Goal: Communication & Community: Answer question/provide support

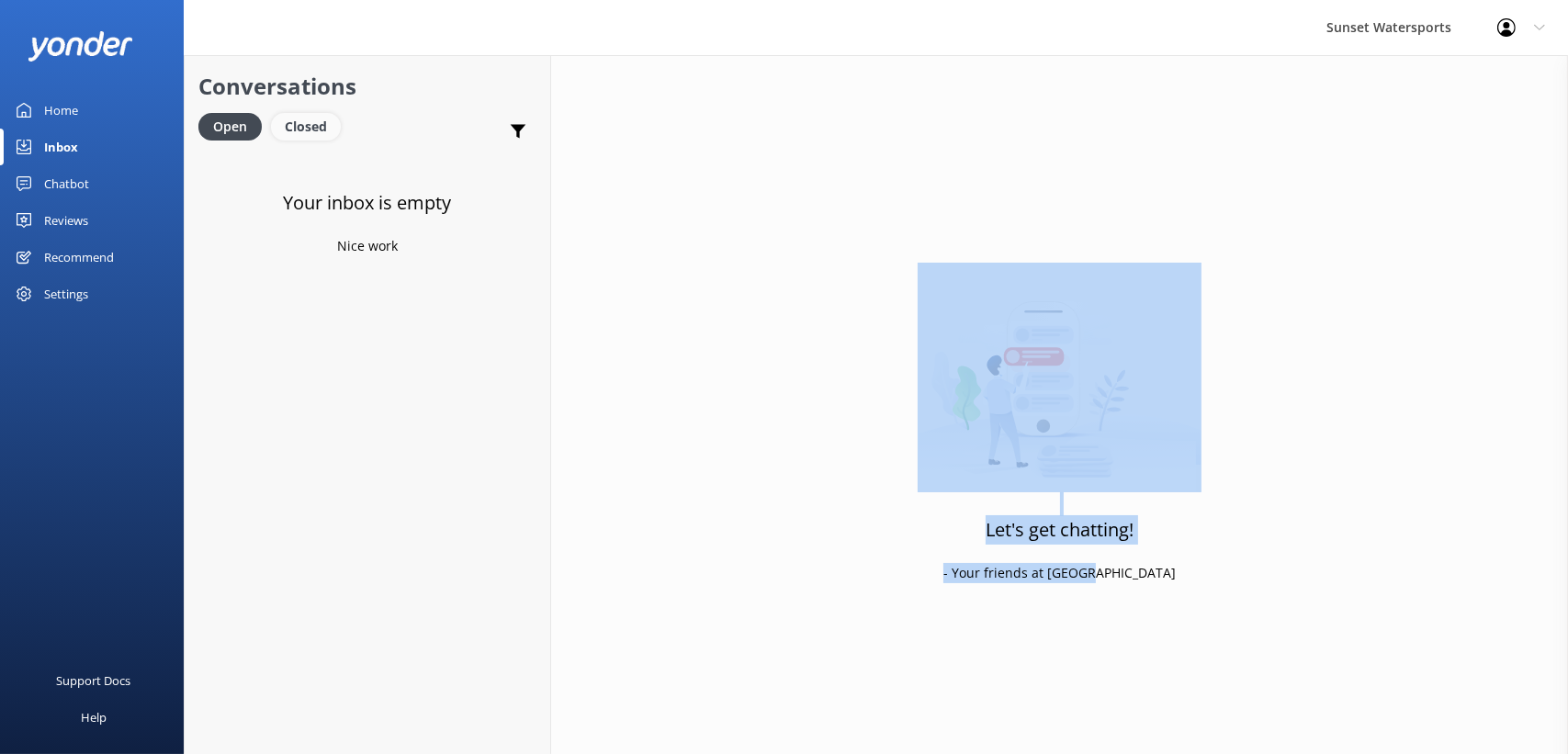
click at [313, 138] on div "Closed" at bounding box center [306, 126] width 70 height 27
click at [239, 123] on div "Open" at bounding box center [229, 126] width 61 height 27
drag, startPoint x: 325, startPoint y: 123, endPoint x: 299, endPoint y: 125, distance: 26.1
click at [325, 123] on div "Closed" at bounding box center [306, 126] width 70 height 27
click at [238, 125] on div "Open" at bounding box center [229, 126] width 61 height 27
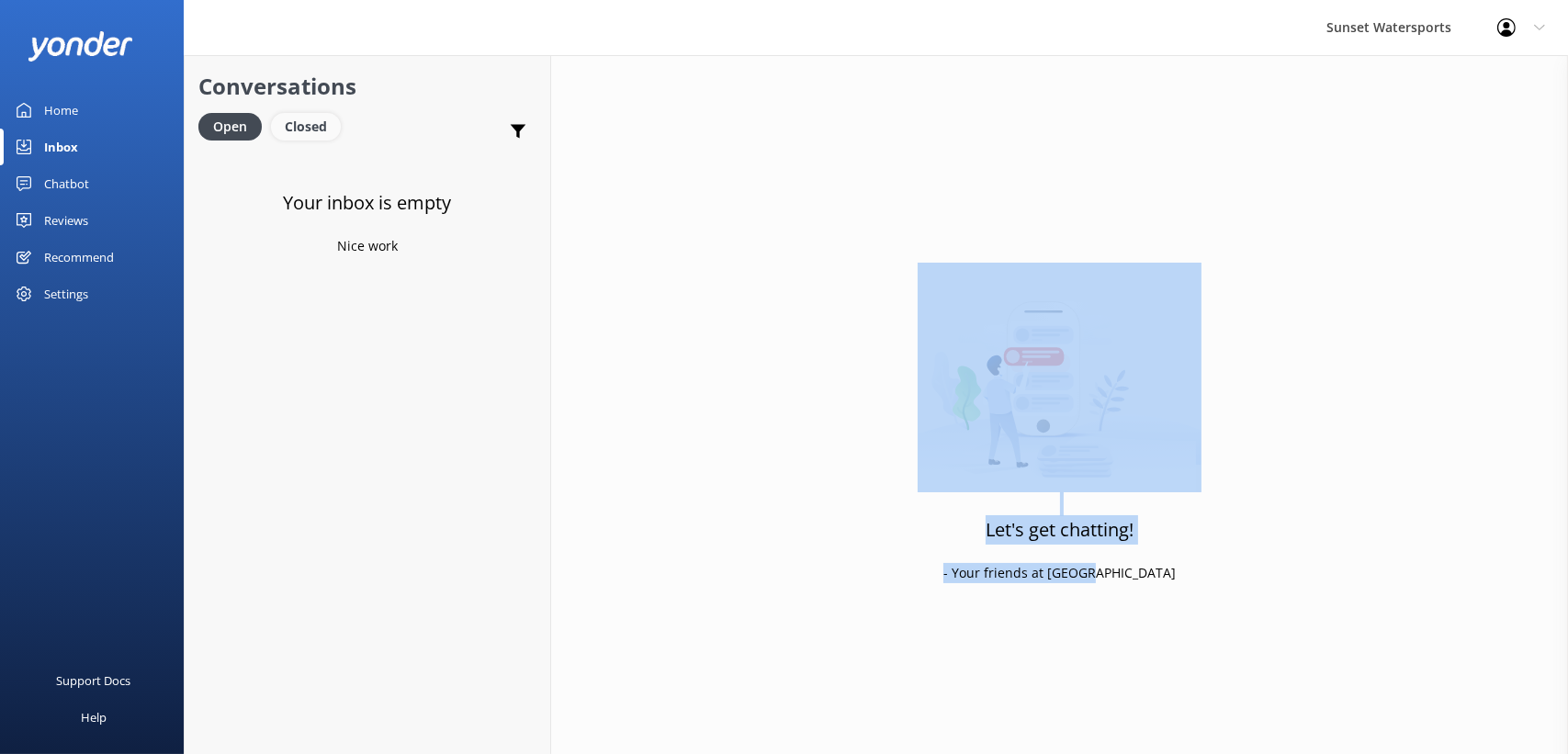
click at [283, 122] on div "Closed" at bounding box center [306, 126] width 70 height 27
click at [221, 133] on div "Open" at bounding box center [229, 126] width 61 height 27
click at [322, 120] on div "Closed" at bounding box center [306, 126] width 70 height 27
click at [236, 119] on div "Open" at bounding box center [229, 126] width 61 height 27
click at [290, 130] on div "Closed" at bounding box center [306, 126] width 70 height 27
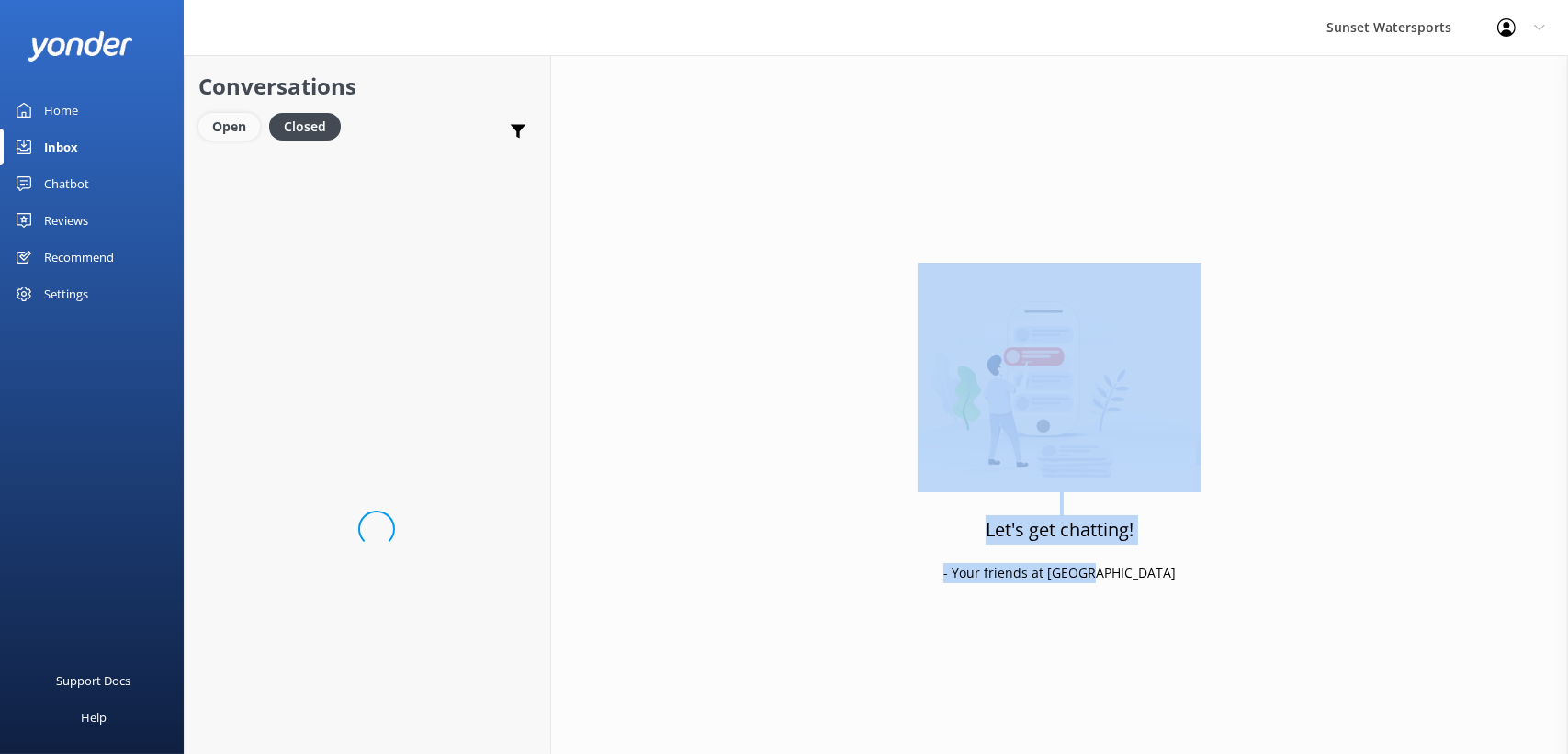
click at [239, 128] on div "Open" at bounding box center [229, 126] width 61 height 27
click at [323, 126] on div "Closed" at bounding box center [306, 126] width 70 height 27
click at [210, 128] on div "Open" at bounding box center [229, 126] width 61 height 27
click at [288, 134] on div "Closed" at bounding box center [306, 126] width 70 height 27
click at [248, 126] on div "Open" at bounding box center [229, 126] width 61 height 27
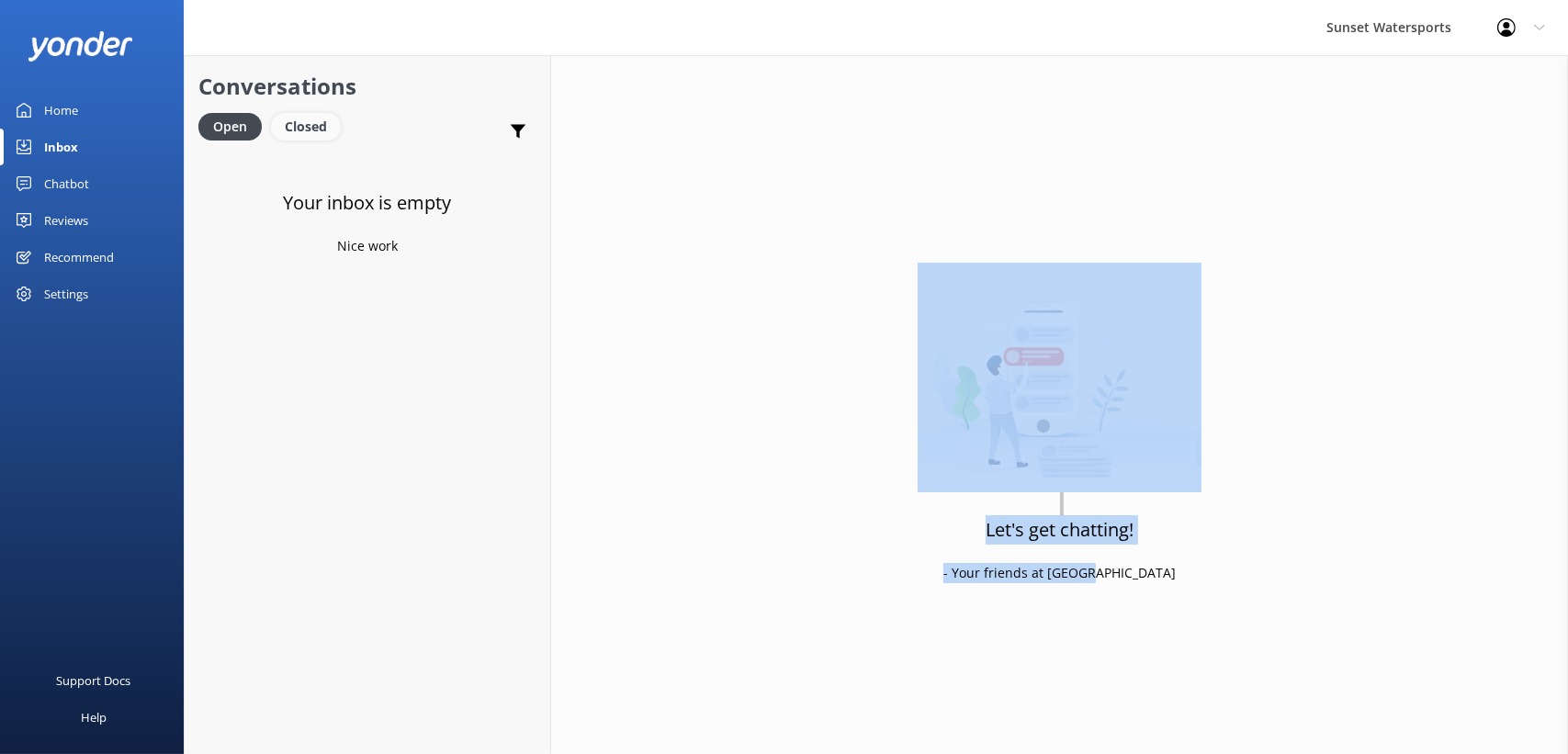
click at [316, 117] on div "Closed" at bounding box center [306, 126] width 70 height 27
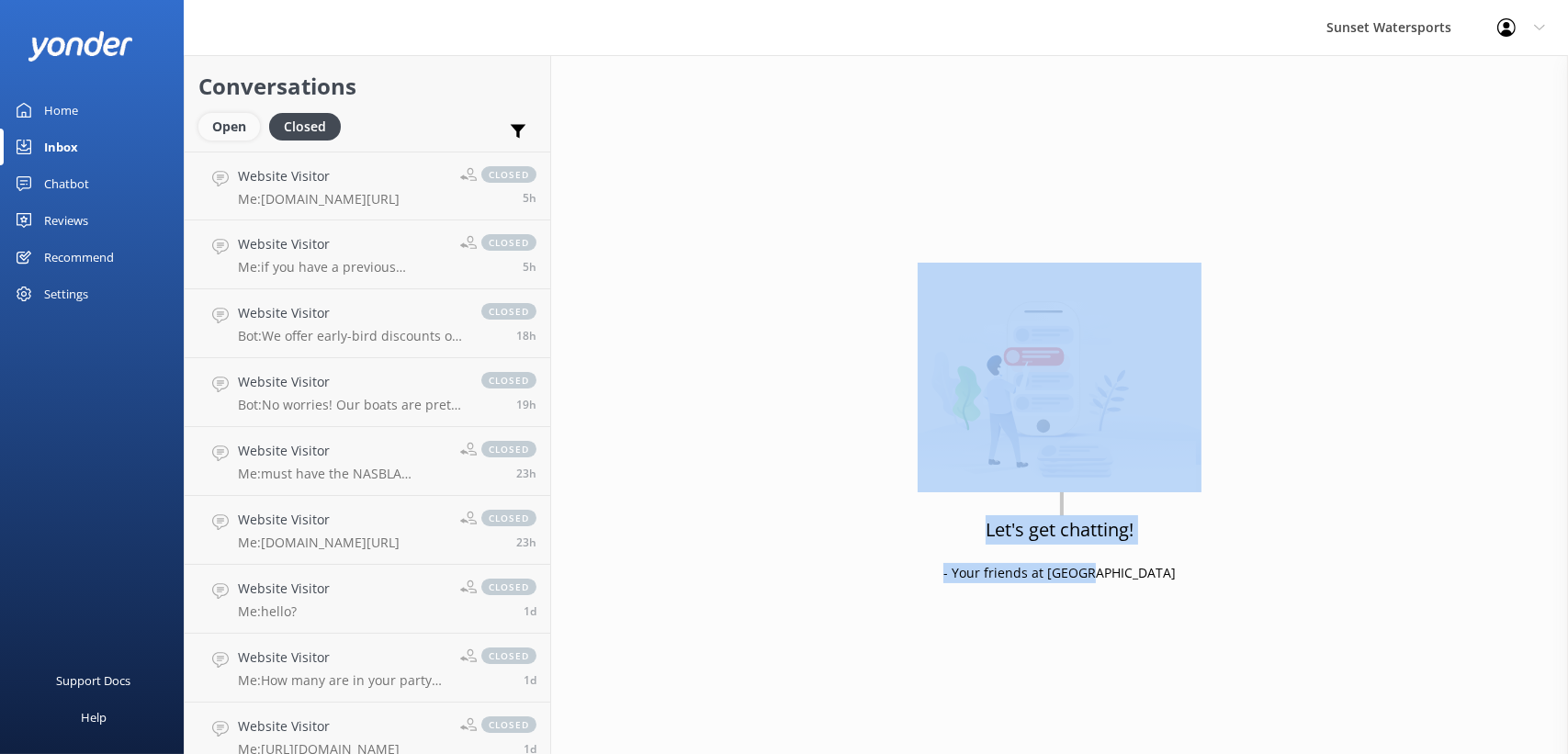
click at [234, 113] on div "Open" at bounding box center [229, 126] width 61 height 27
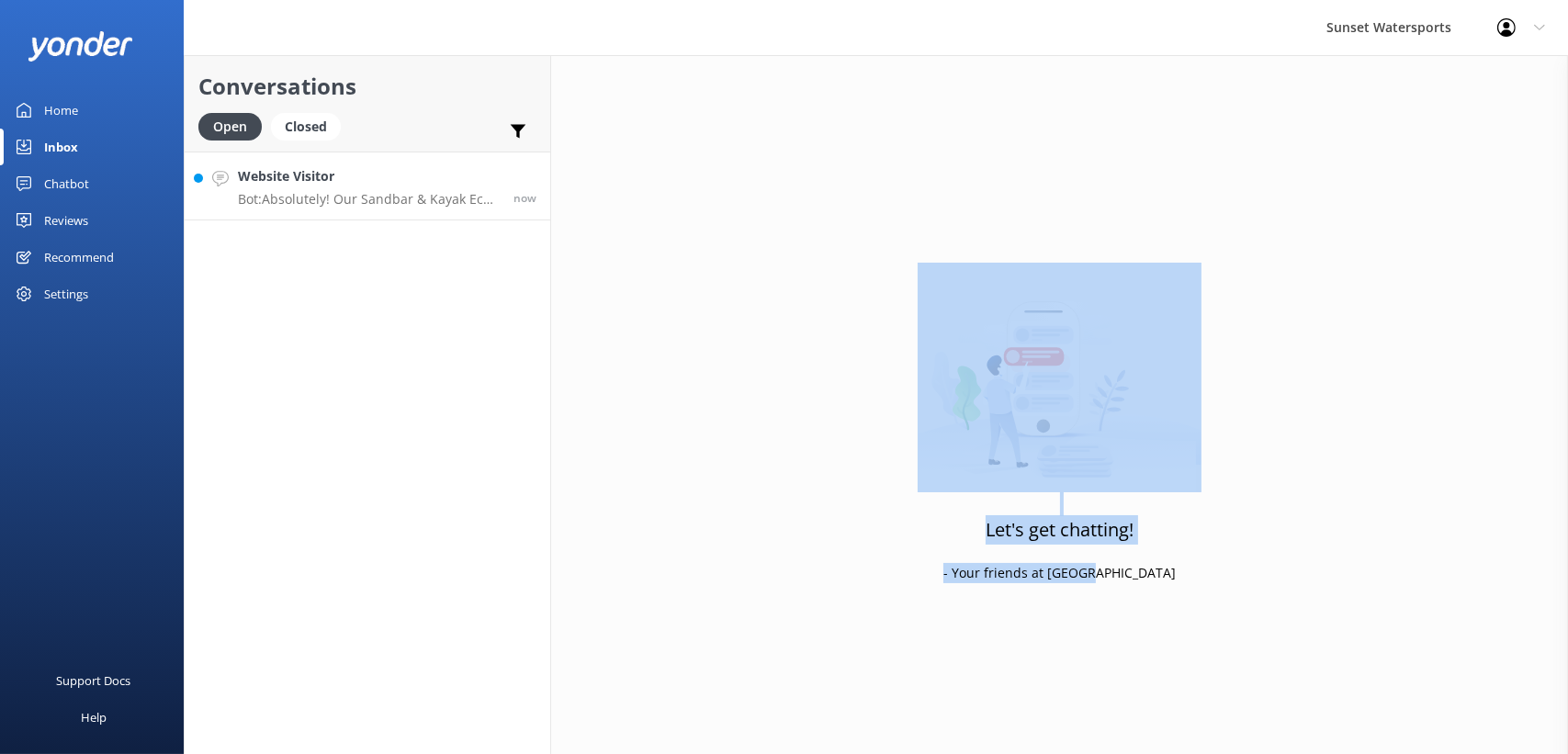
click at [346, 187] on div "Website Visitor Bot: Absolutely! Our Sandbar & Kayak Eco Adventure has it all—s…" at bounding box center [369, 186] width 262 height 40
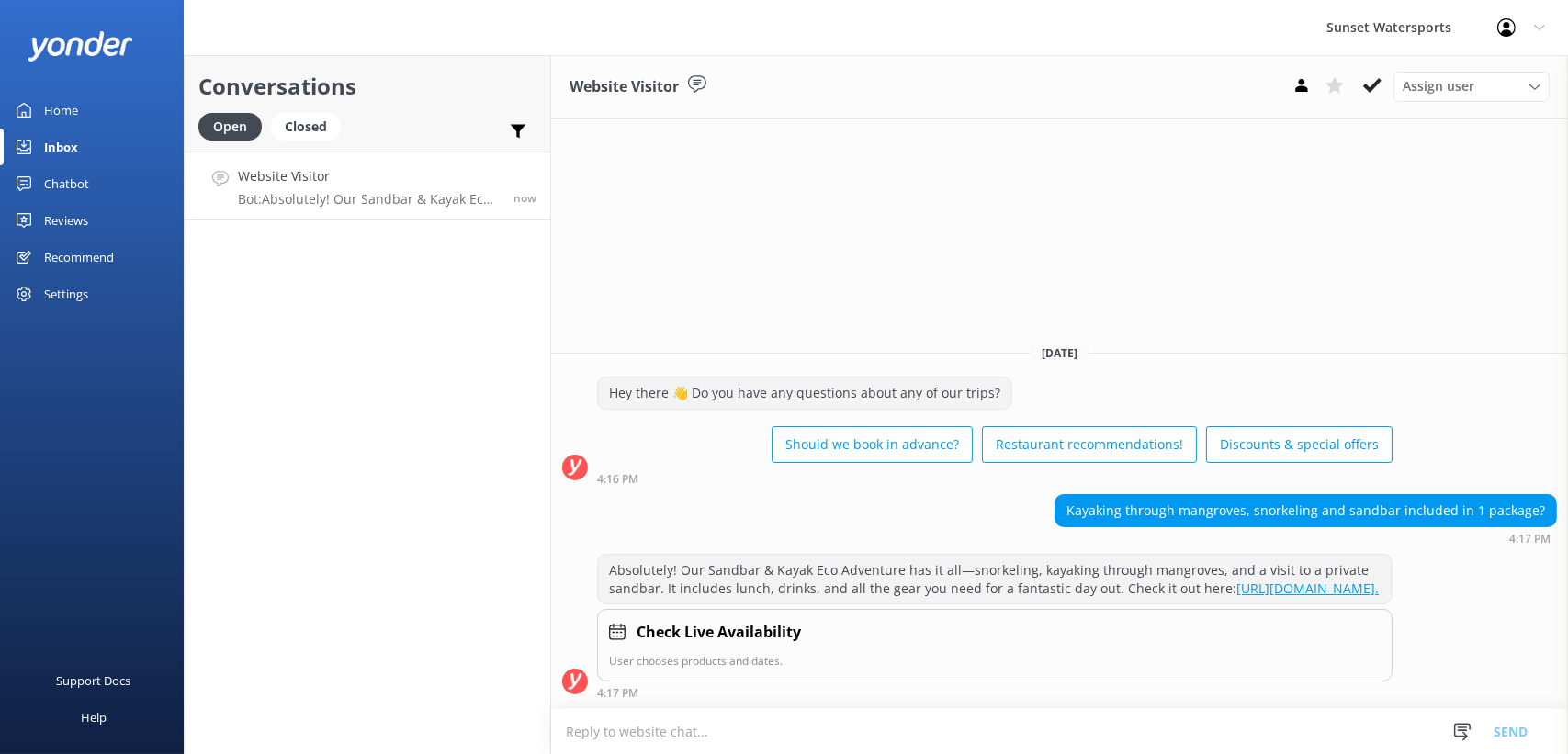
click at [749, 735] on textarea at bounding box center [1060, 731] width 1016 height 45
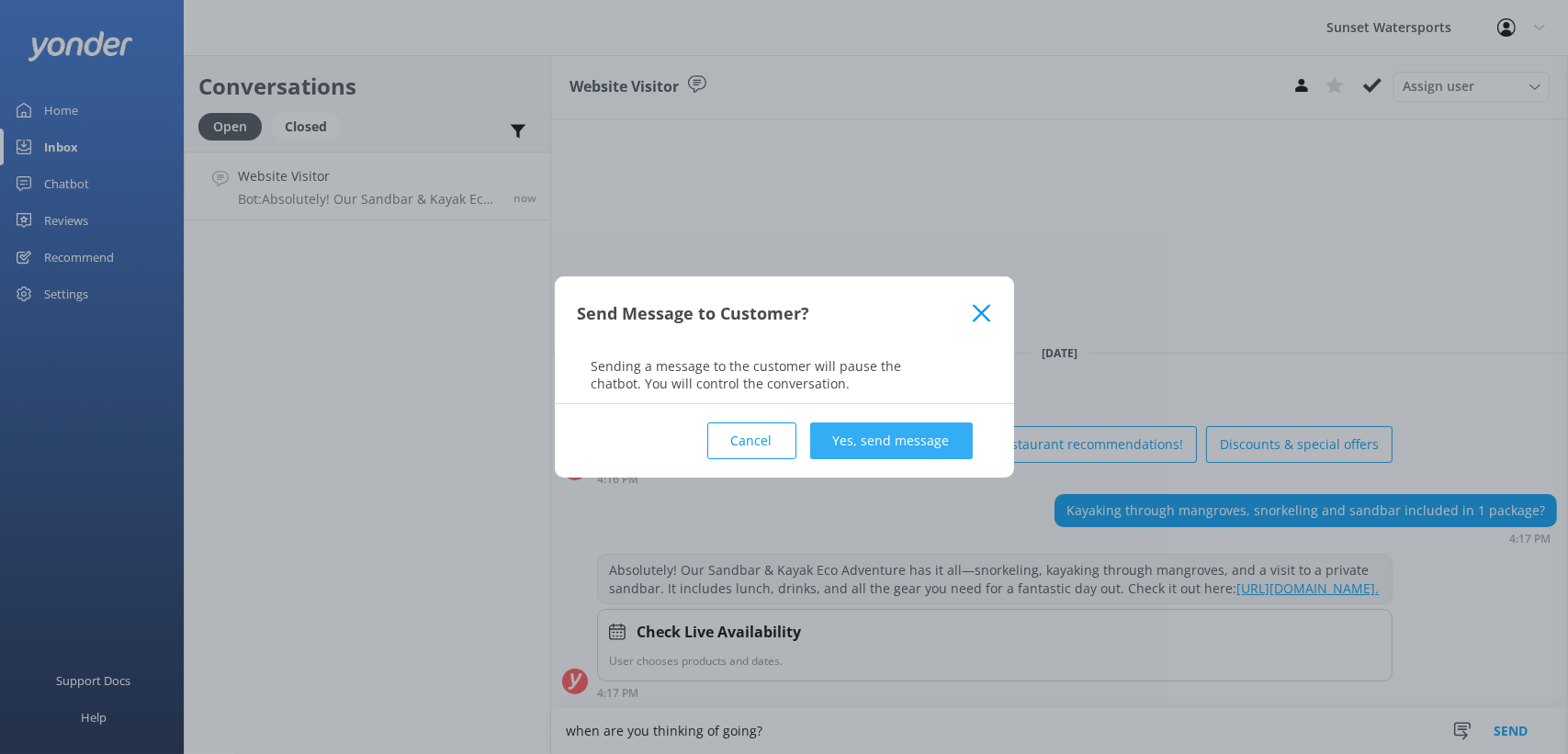
type textarea "when are you thinking of going?"
click at [920, 438] on button "Yes, send message" at bounding box center [891, 441] width 163 height 37
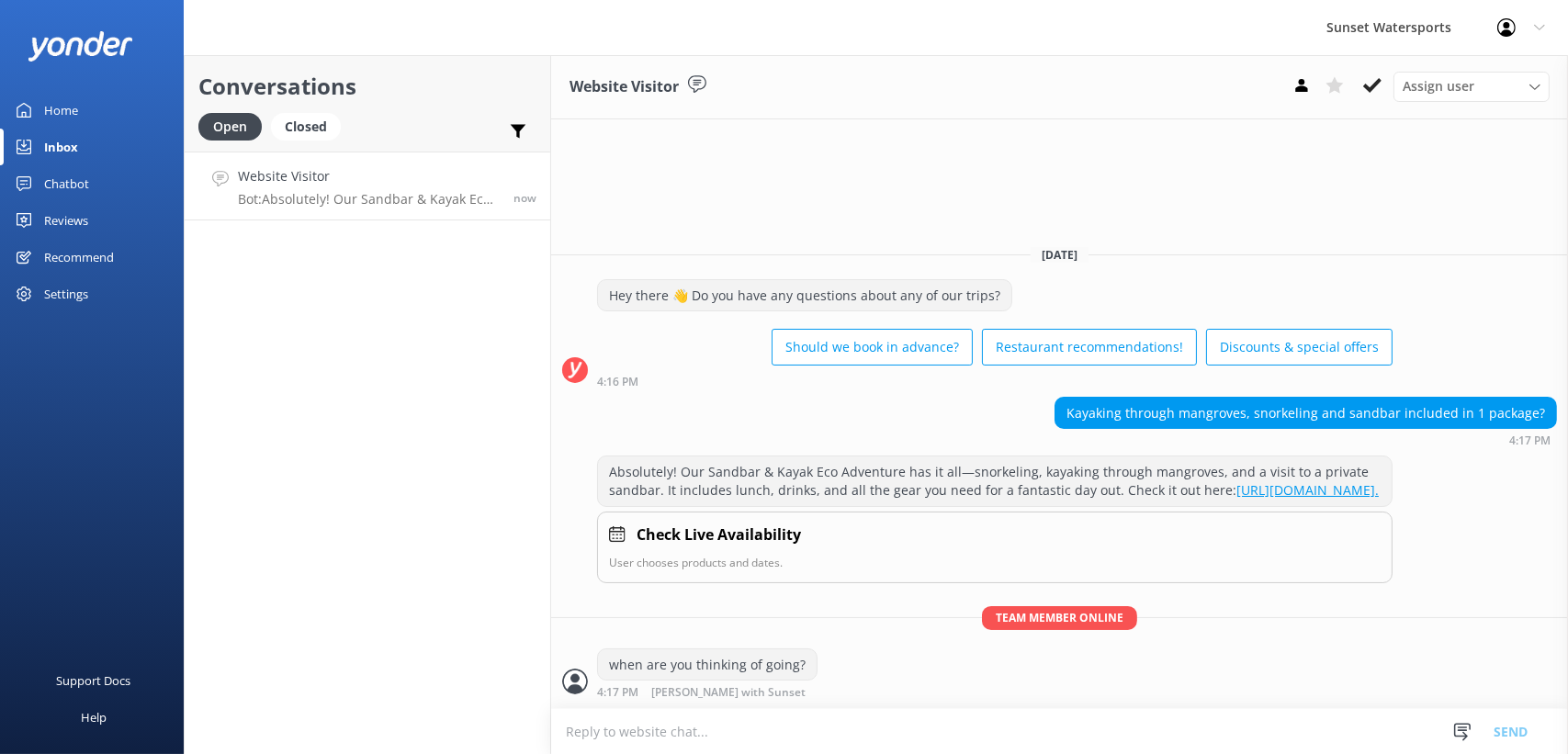
click at [669, 735] on textarea at bounding box center [1060, 731] width 1016 height 45
type textarea "t"
click at [631, 721] on textarea at bounding box center [1060, 731] width 1016 height 45
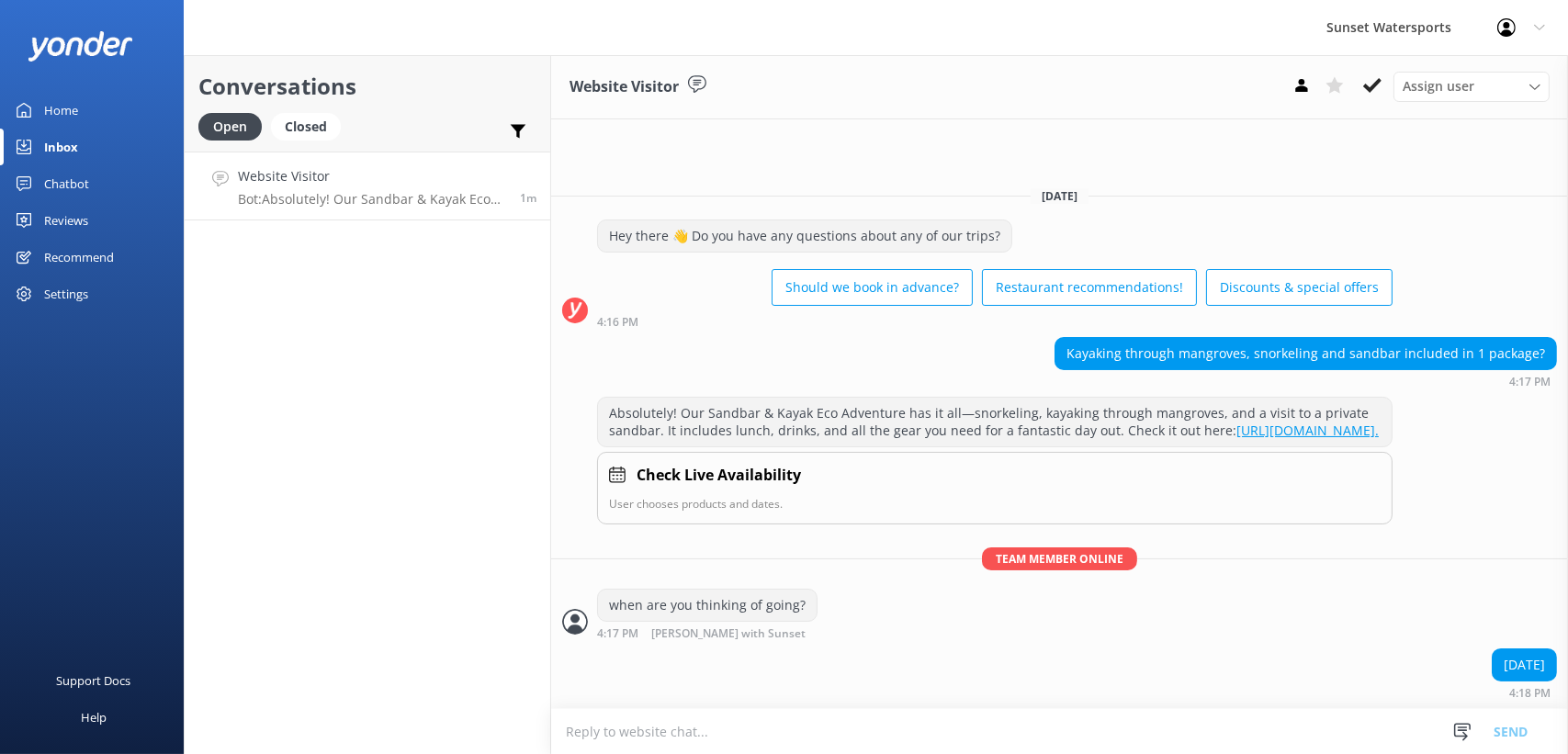
click at [621, 739] on textarea at bounding box center [1060, 731] width 1016 height 45
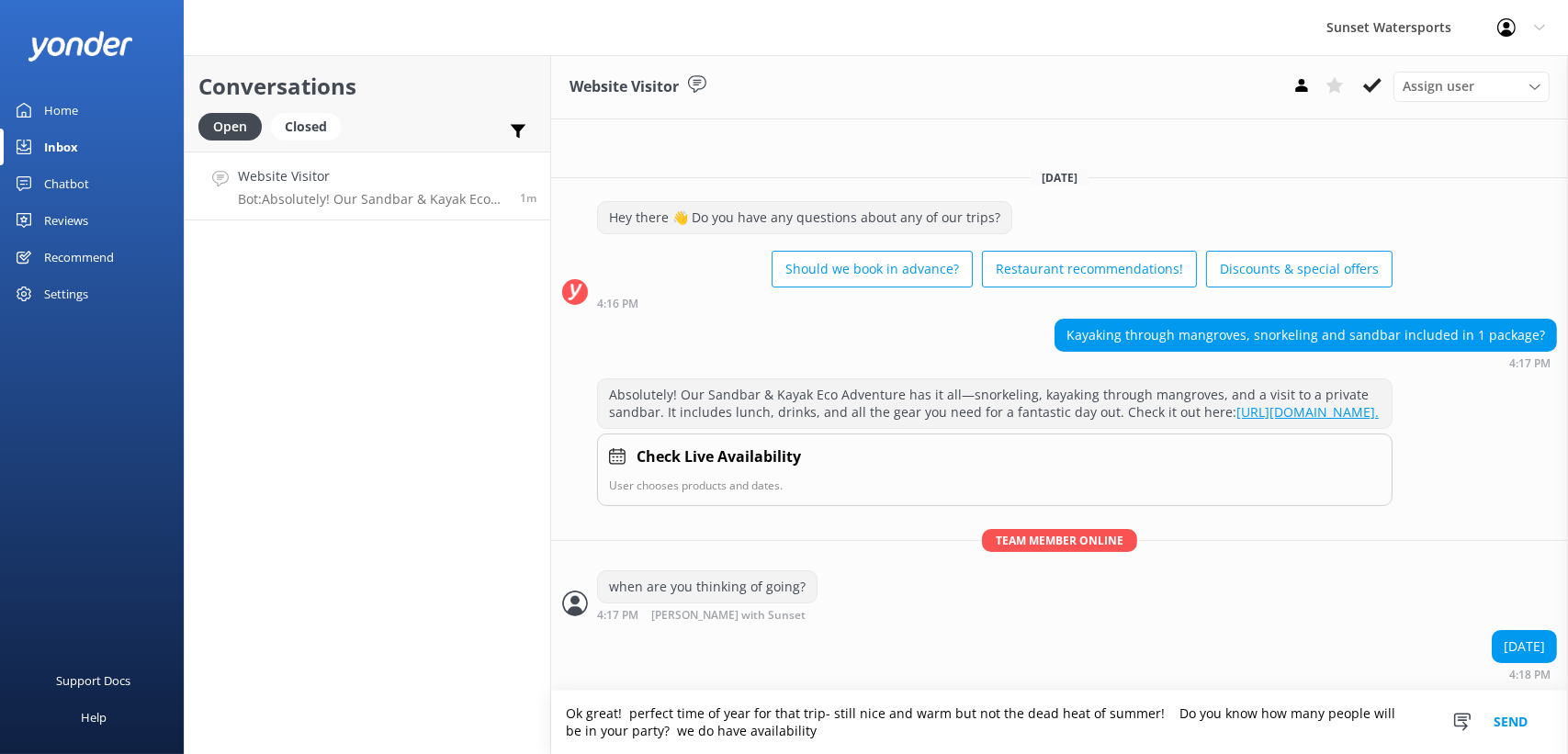
type textarea "Ok great! perfect time of year for that trip- still nice and warm but not the d…"
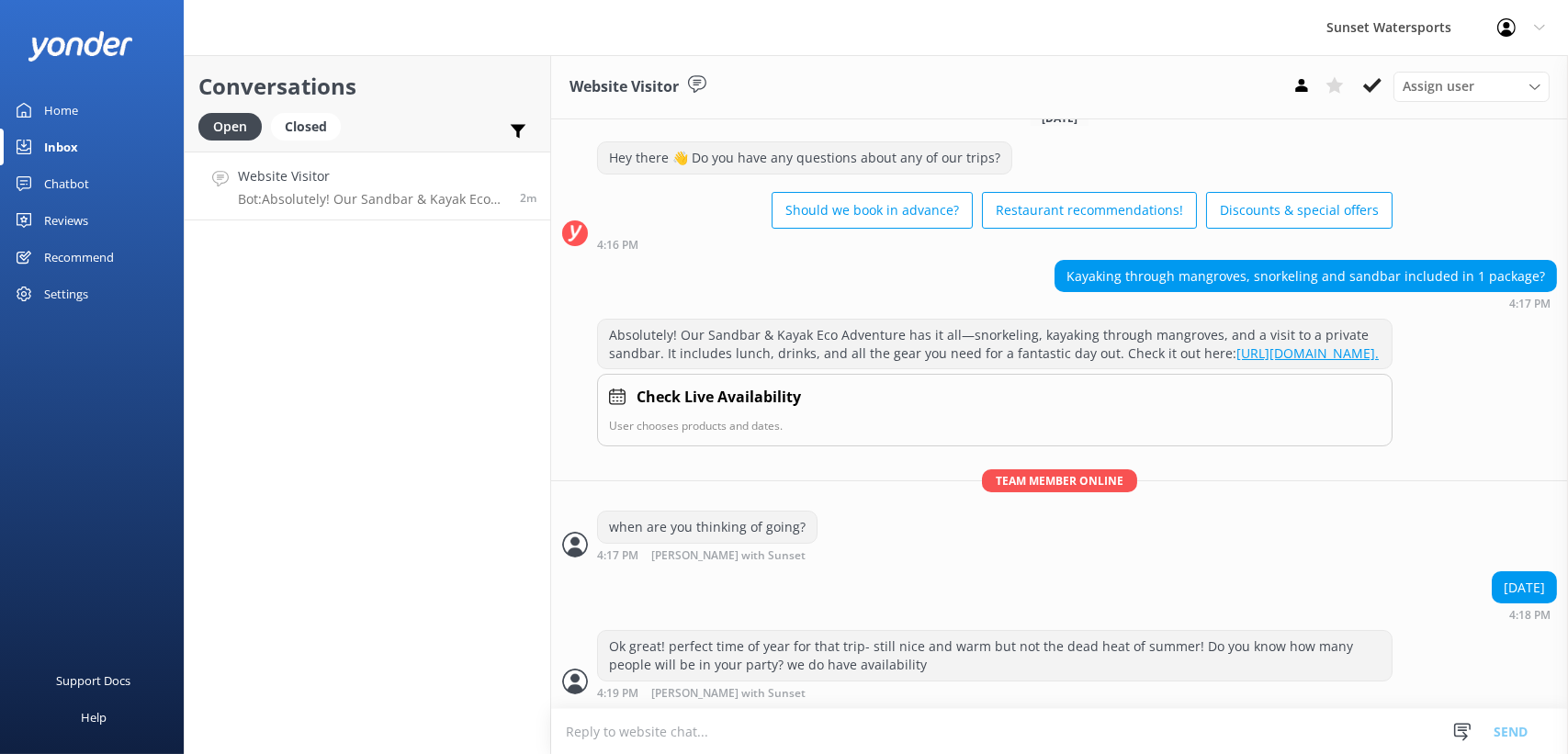
scroll to position [100, 0]
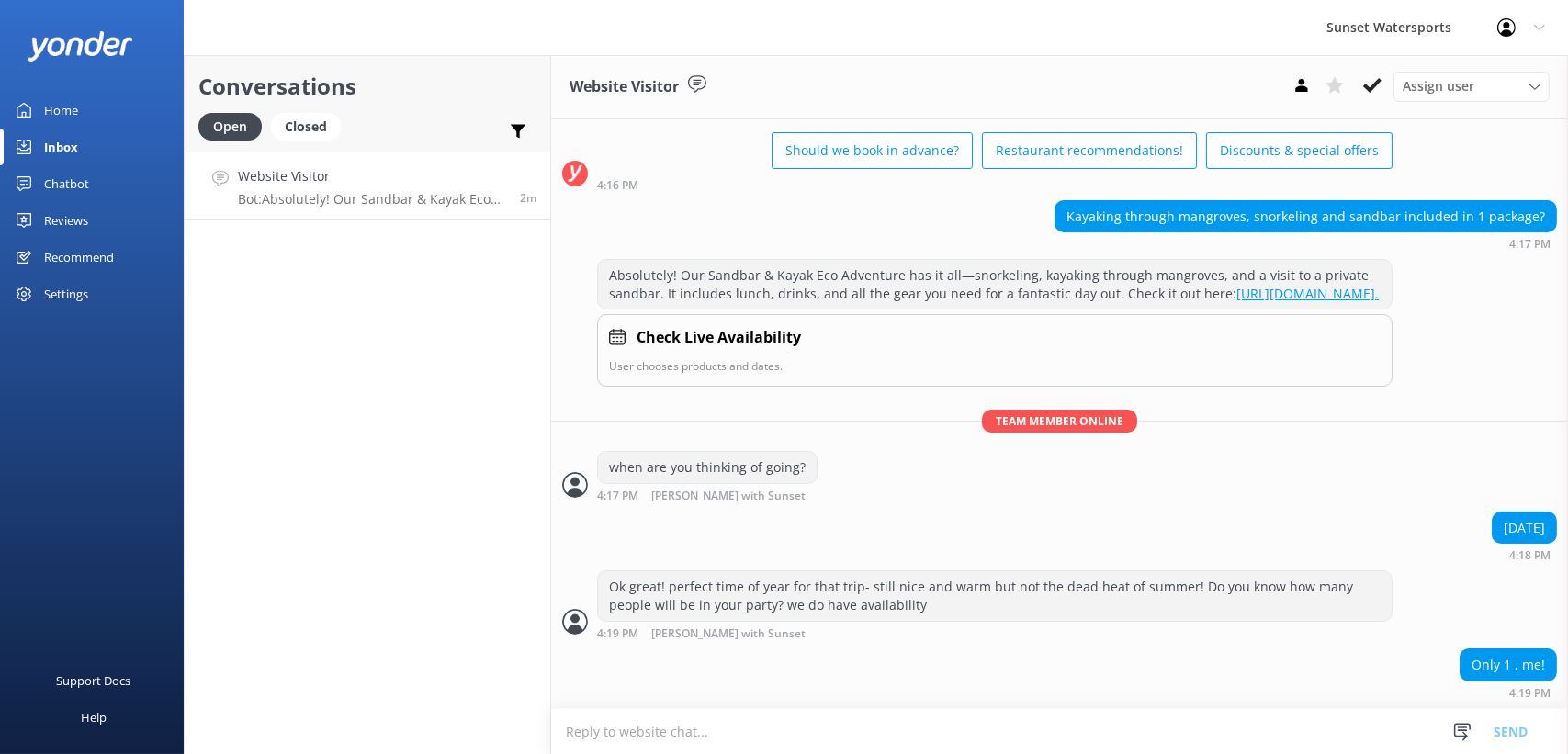
click at [771, 748] on textarea at bounding box center [1060, 731] width 1016 height 45
type textarea "T"
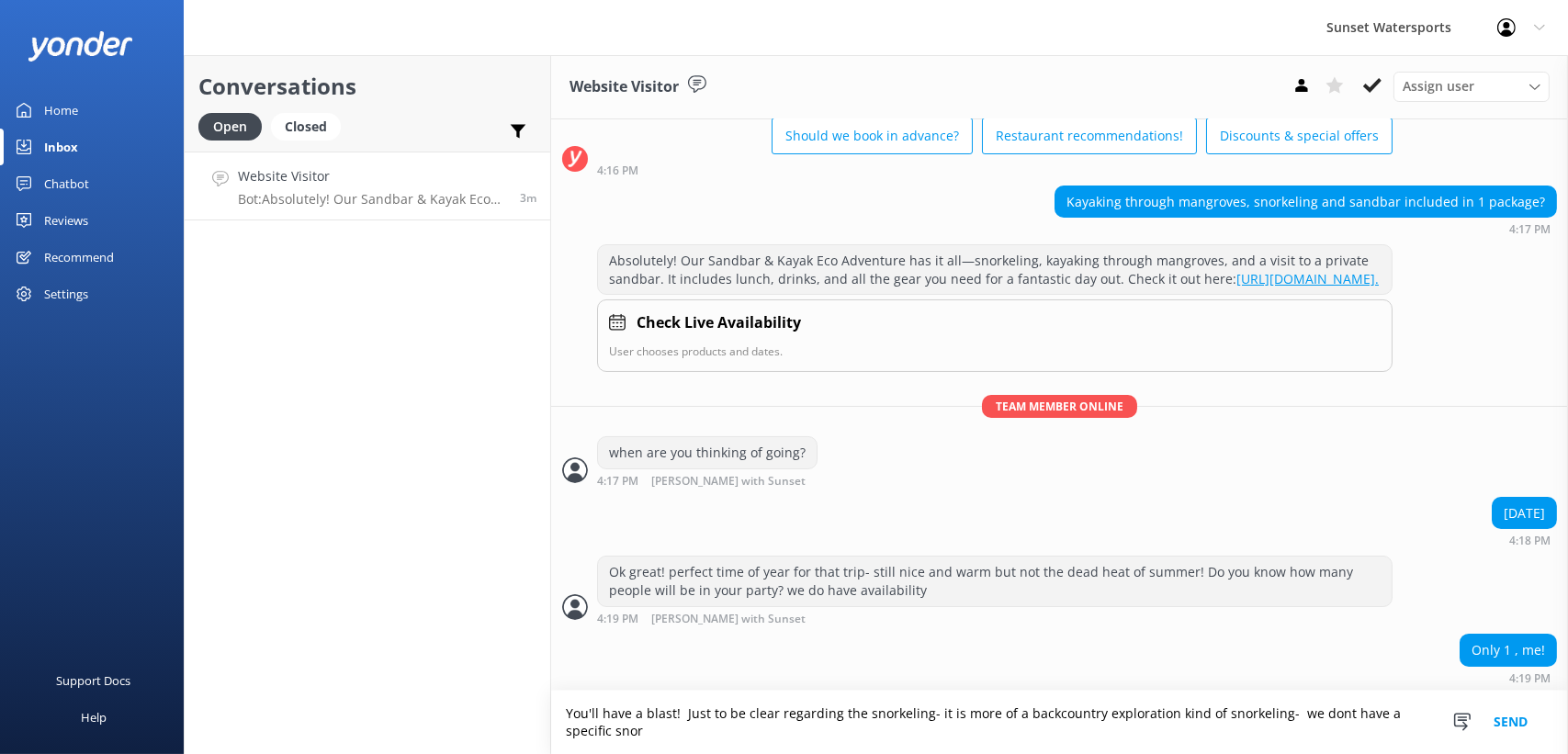
scroll to position [119, 0]
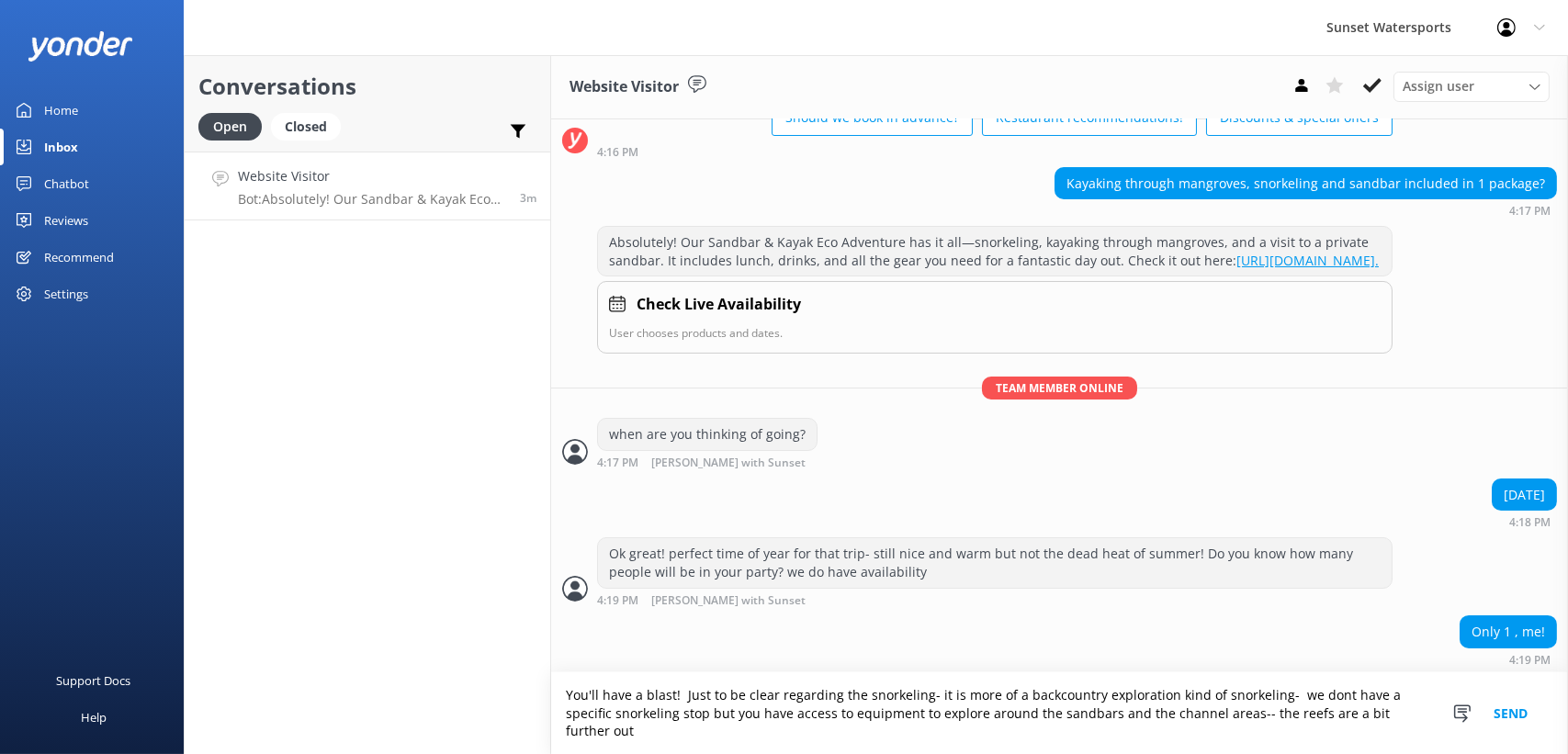
type textarea "You'll have a blast! Just to be clear regarding the snorkeling- it is more of a…"
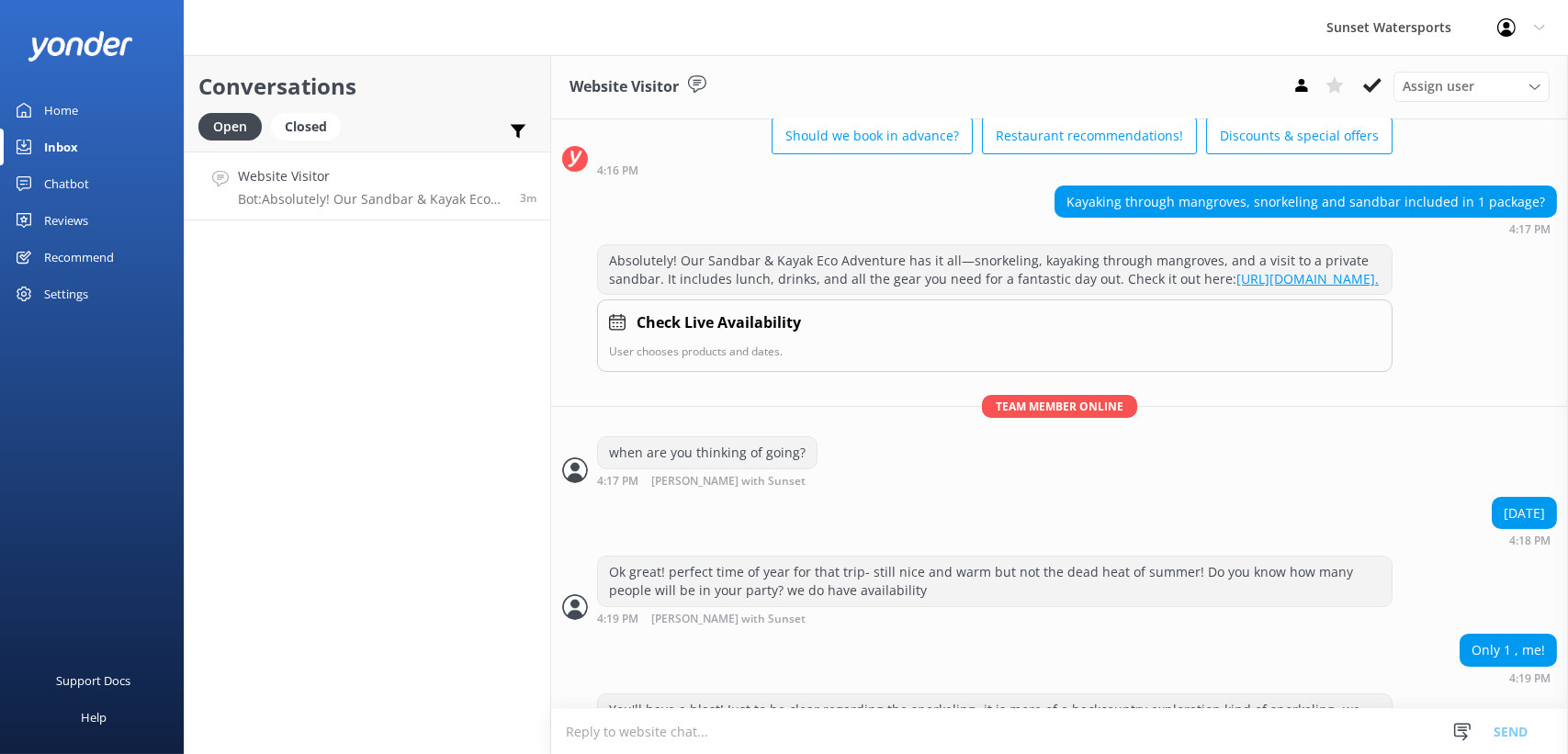
scroll to position [197, 0]
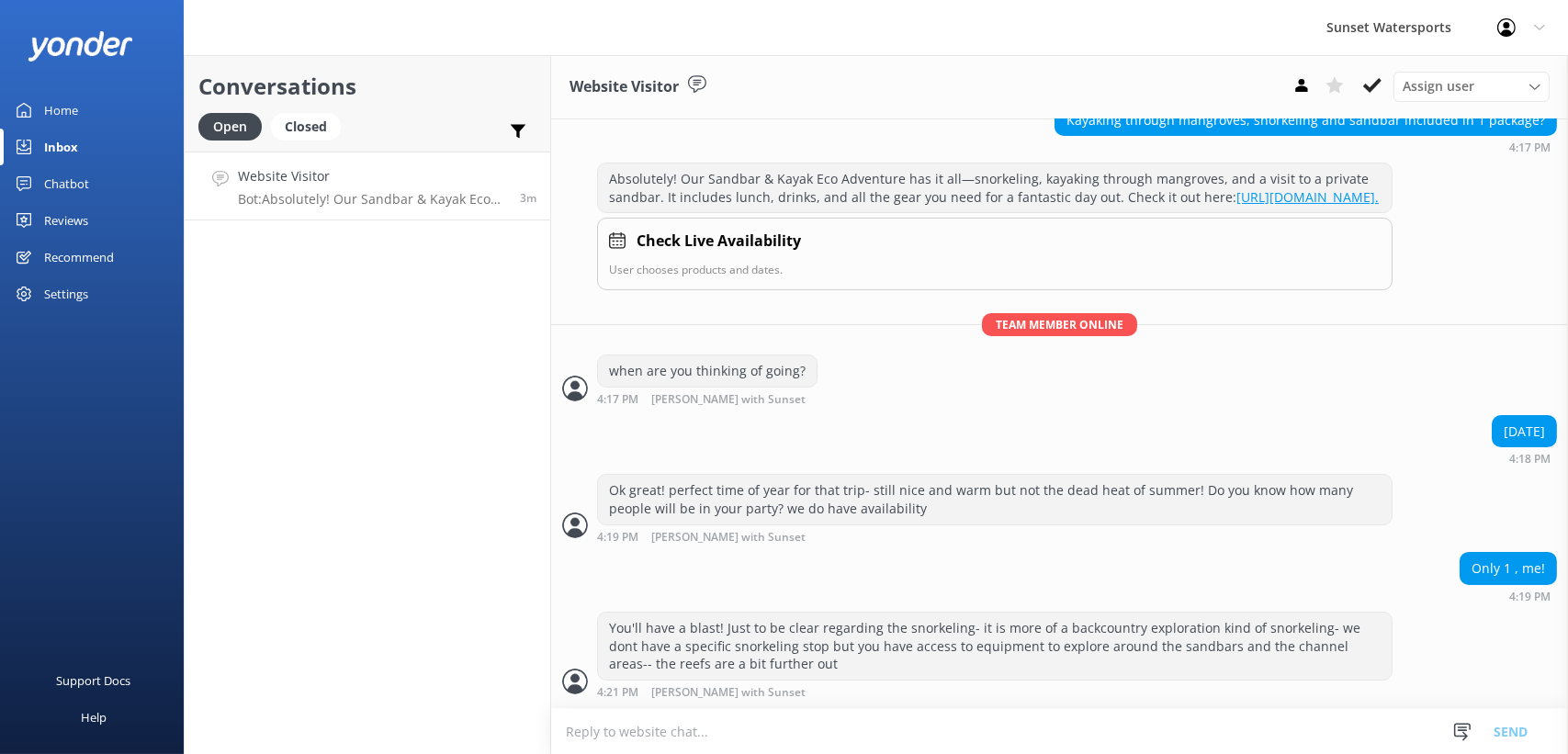
click at [777, 737] on textarea at bounding box center [1060, 731] width 1016 height 45
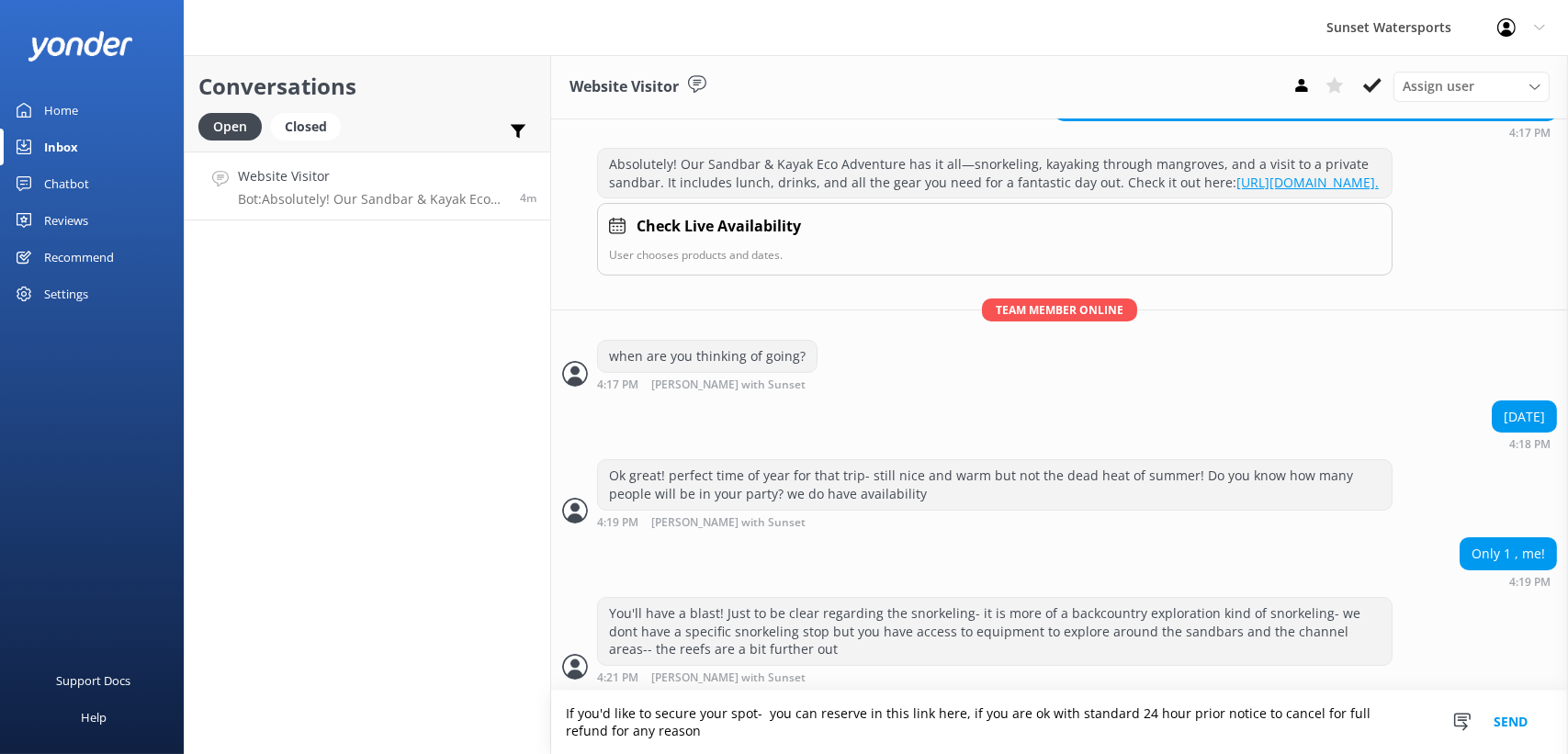
scroll to position [214, 0]
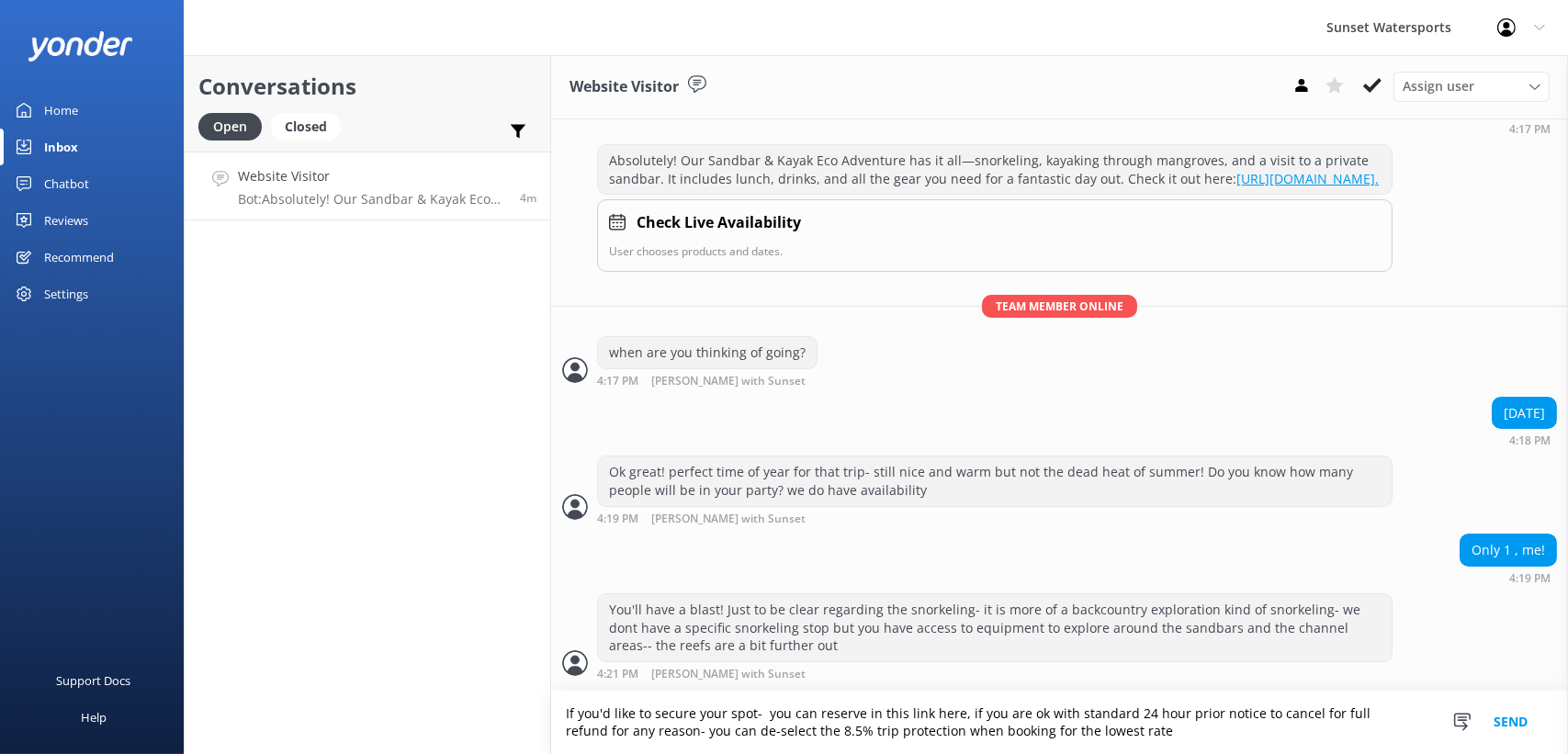
type textarea "If you'd like to secure your spot- you can reserve in this link here, if you ar…"
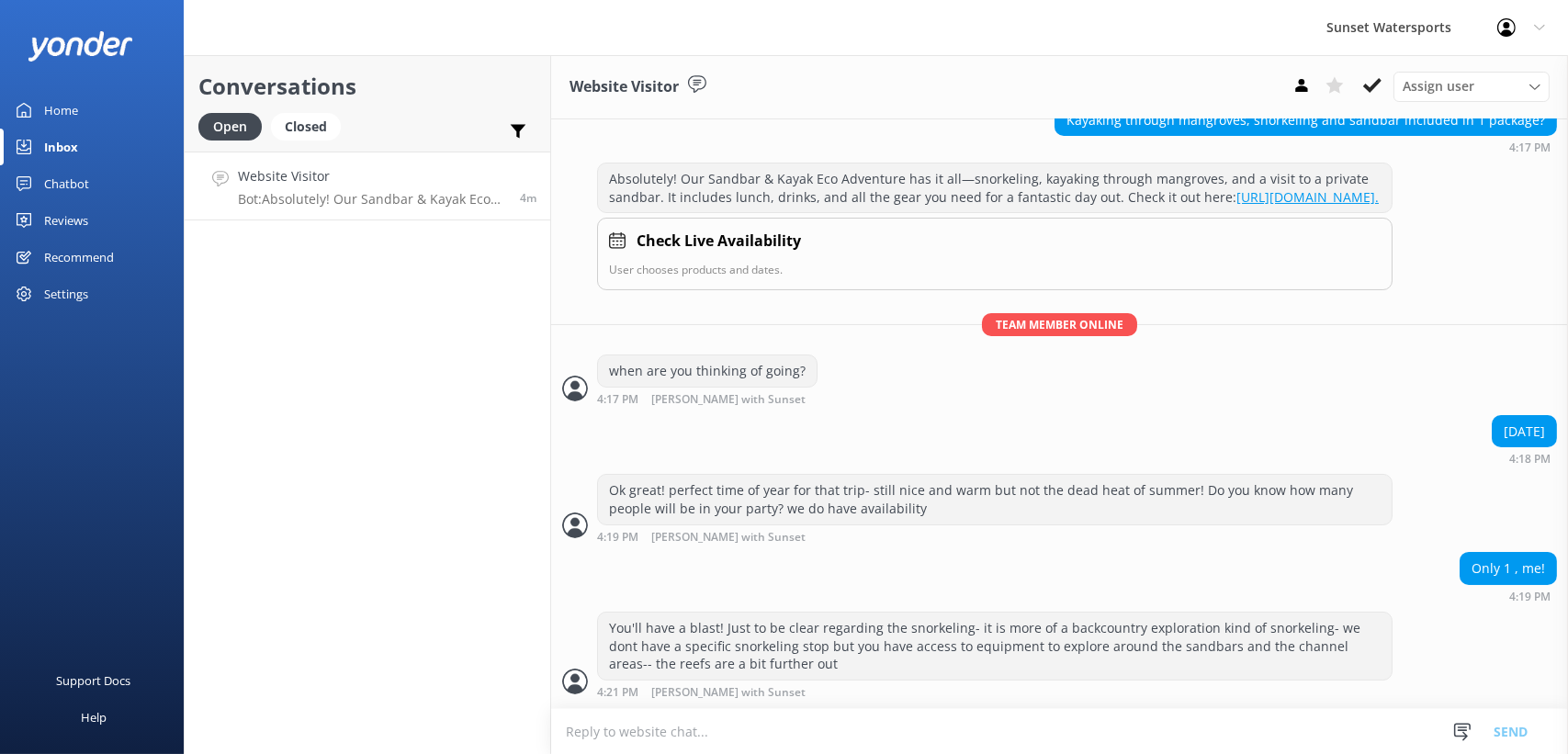
click at [779, 732] on textarea at bounding box center [1060, 731] width 1016 height 45
paste textarea "[URL][DOMAIN_NAME]"
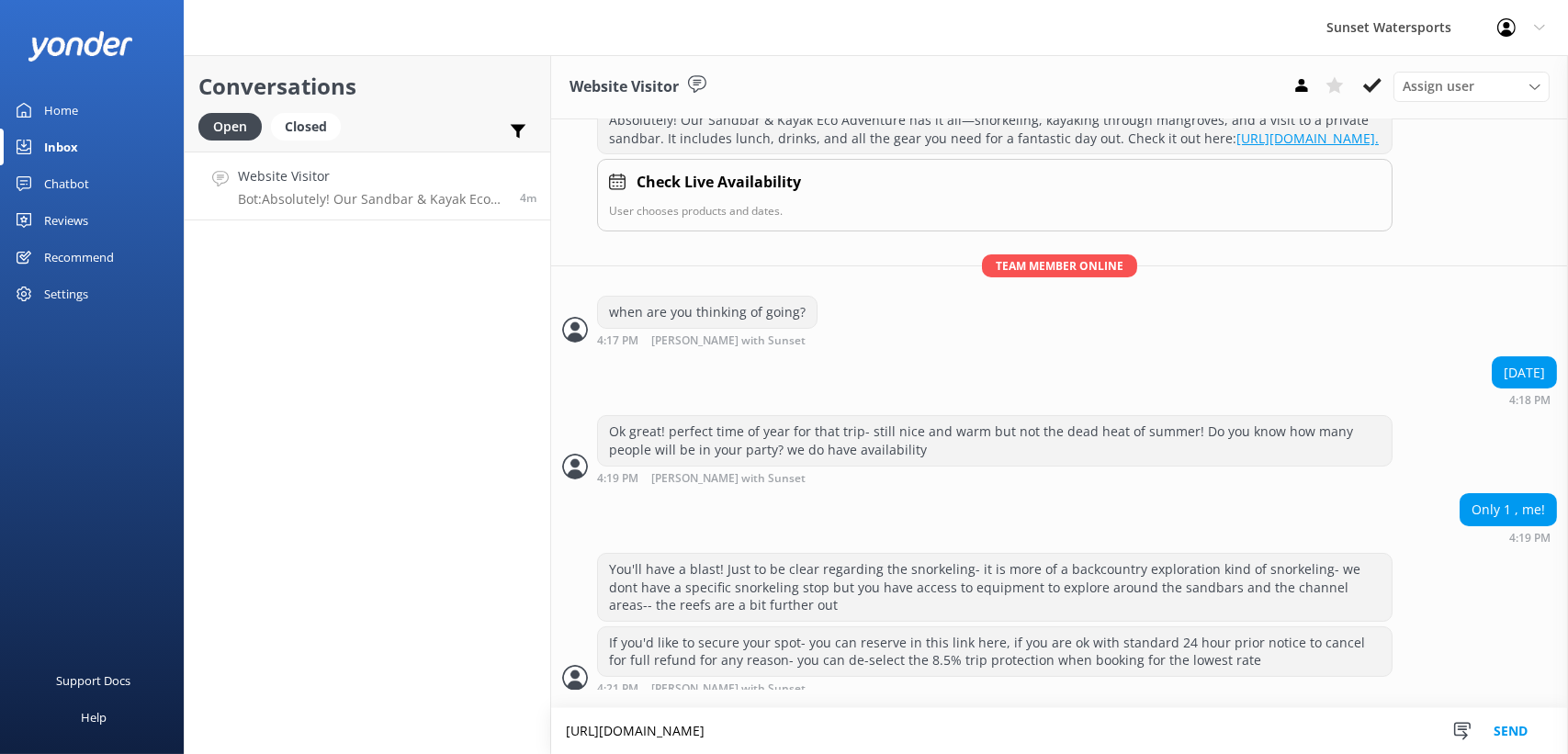
scroll to position [269, 0]
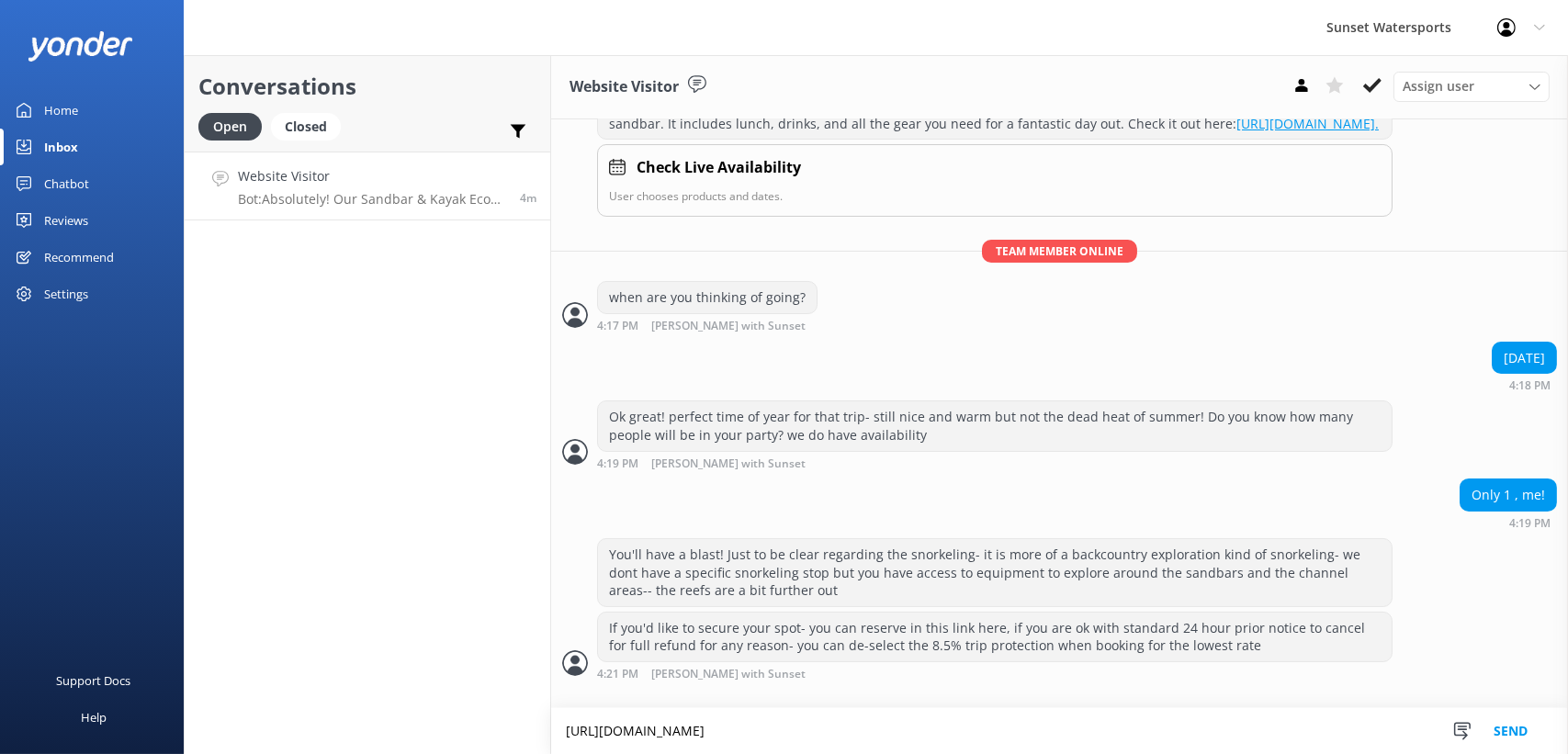
type textarea "[URL][DOMAIN_NAME]"
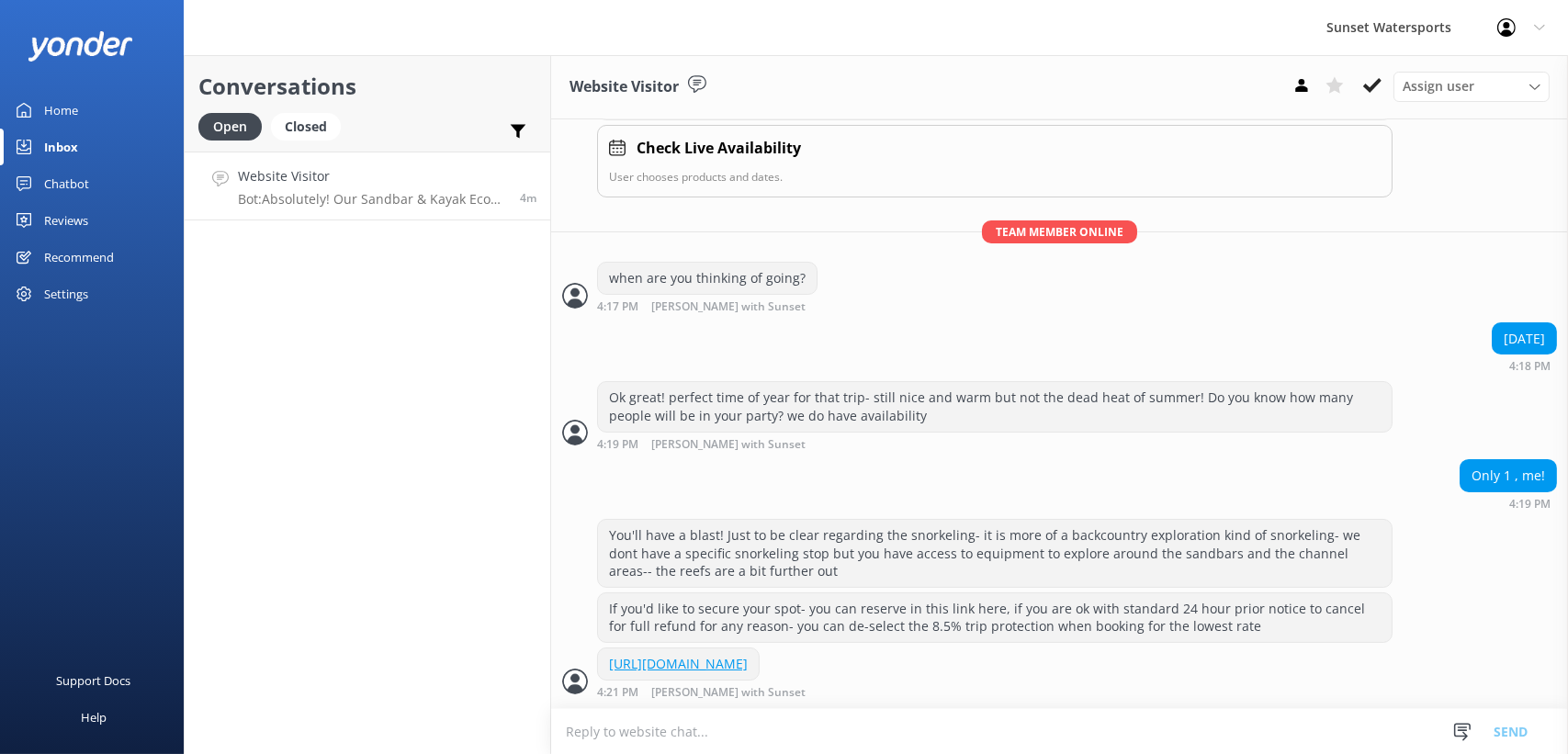
scroll to position [306, 0]
click at [395, 544] on div "Conversations Open Closed Important Assigned to me Unassigned SMS Website Visit…" at bounding box center [367, 405] width 367 height 699
click at [402, 375] on div "Conversations Open Closed Important Assigned to me Unassigned SMS Website Visit…" at bounding box center [367, 405] width 367 height 699
drag, startPoint x: 337, startPoint y: 126, endPoint x: 325, endPoint y: 129, distance: 12.4
click at [335, 126] on div "Closed" at bounding box center [306, 126] width 70 height 27
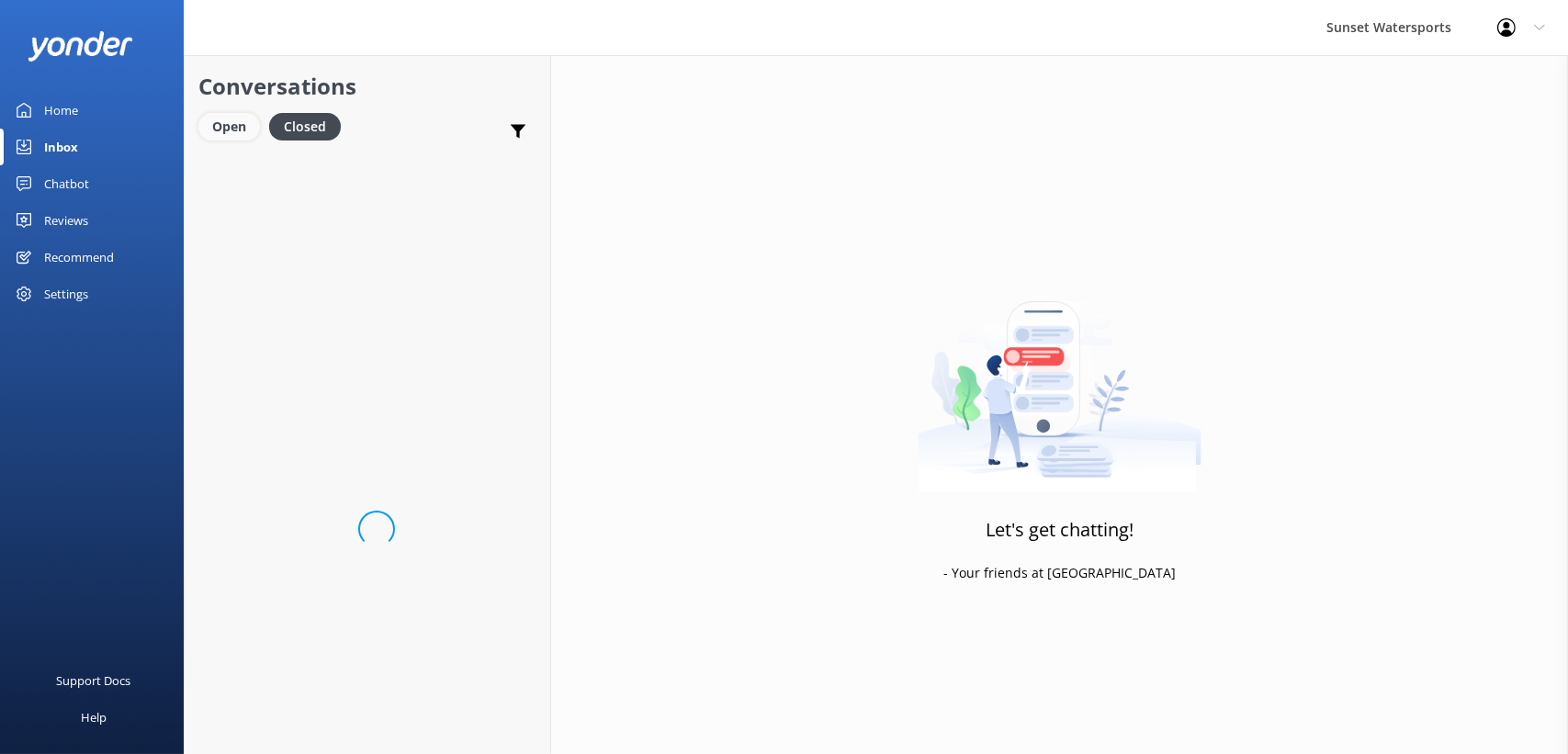
click at [246, 125] on div "Open" at bounding box center [229, 126] width 61 height 27
click at [459, 241] on div "Conversations Open Closed Important Assigned to me Unassigned SMS Website Visit…" at bounding box center [367, 405] width 367 height 699
click at [400, 180] on h4 "Website Visitor" at bounding box center [319, 176] width 162 height 20
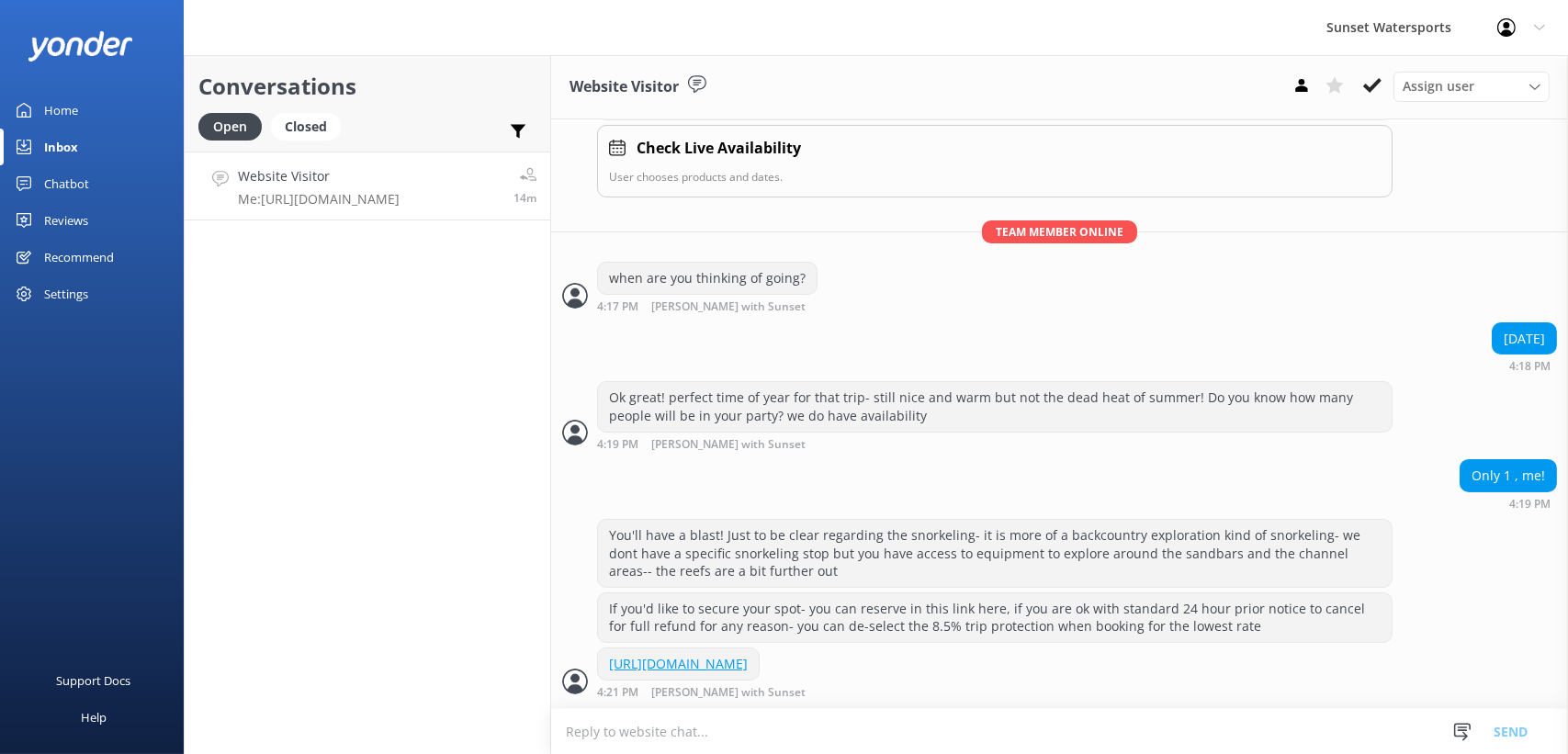
scroll to position [306, 0]
click at [310, 191] on p "Me: [URL][DOMAIN_NAME]" at bounding box center [319, 200] width 162 height 17
click at [321, 131] on div "Closed" at bounding box center [306, 126] width 70 height 27
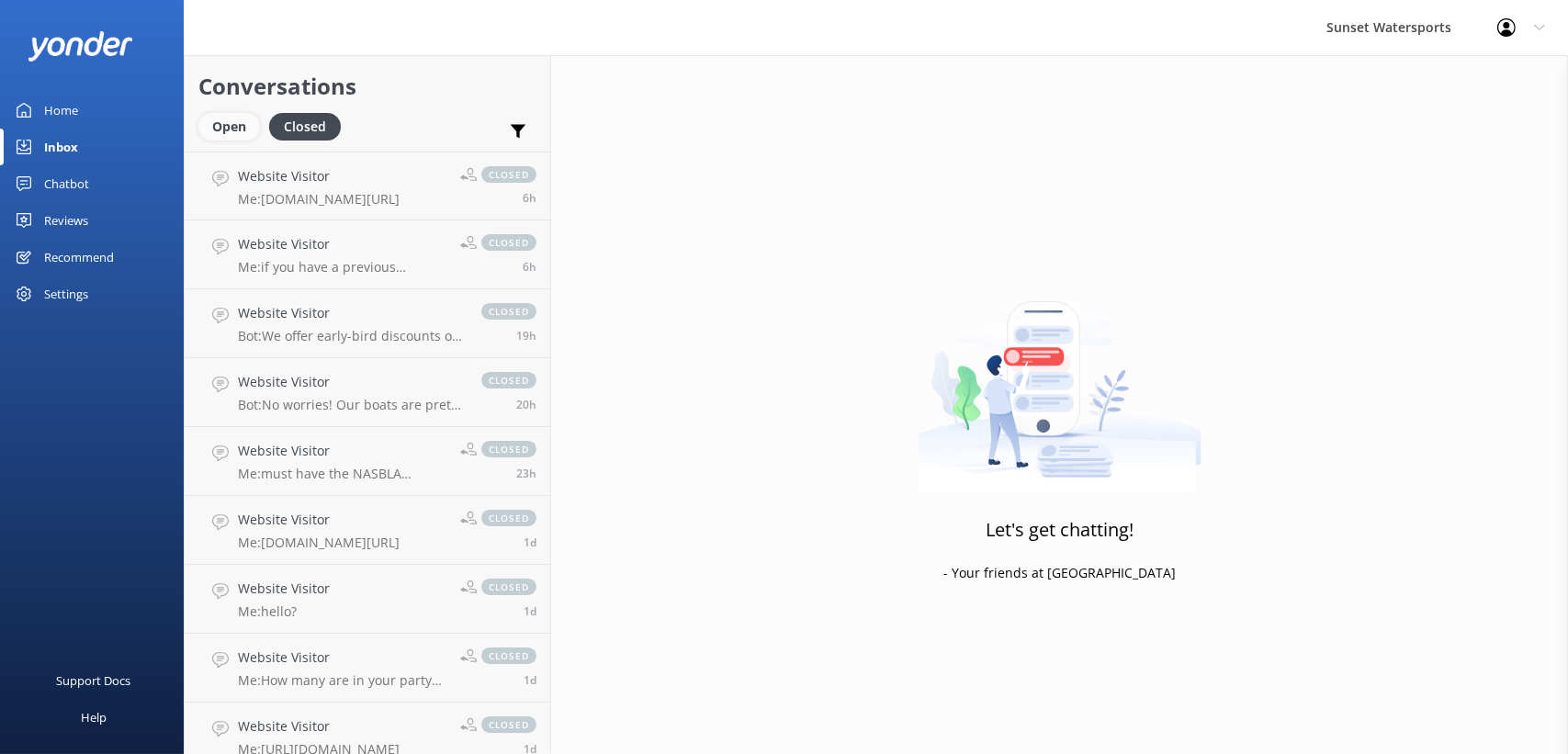
click at [234, 122] on div "Open" at bounding box center [229, 126] width 61 height 27
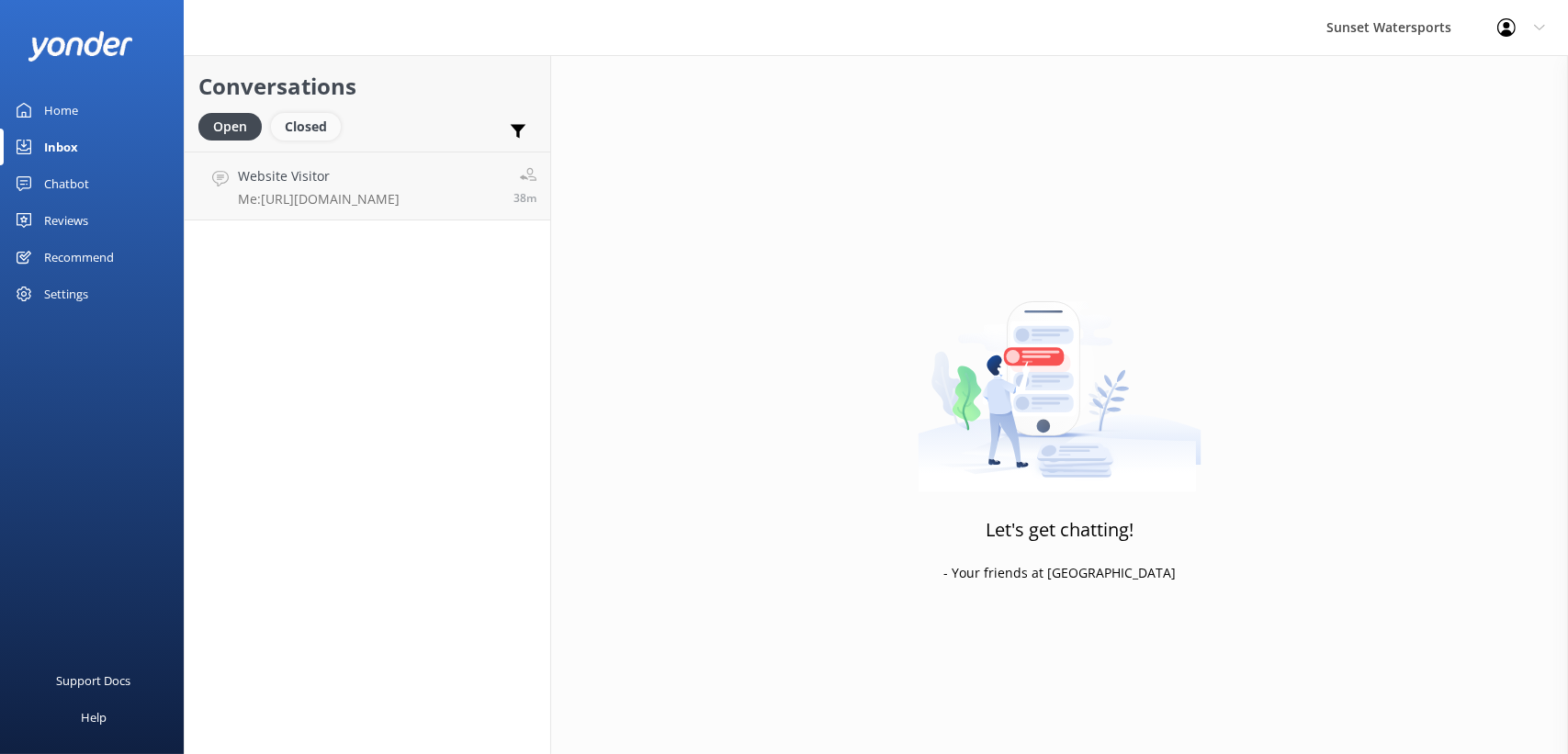
click at [319, 133] on div "Closed" at bounding box center [306, 126] width 70 height 27
click at [241, 131] on div "Open" at bounding box center [229, 126] width 61 height 27
click at [248, 175] on h4 "Website Visitor" at bounding box center [319, 176] width 162 height 20
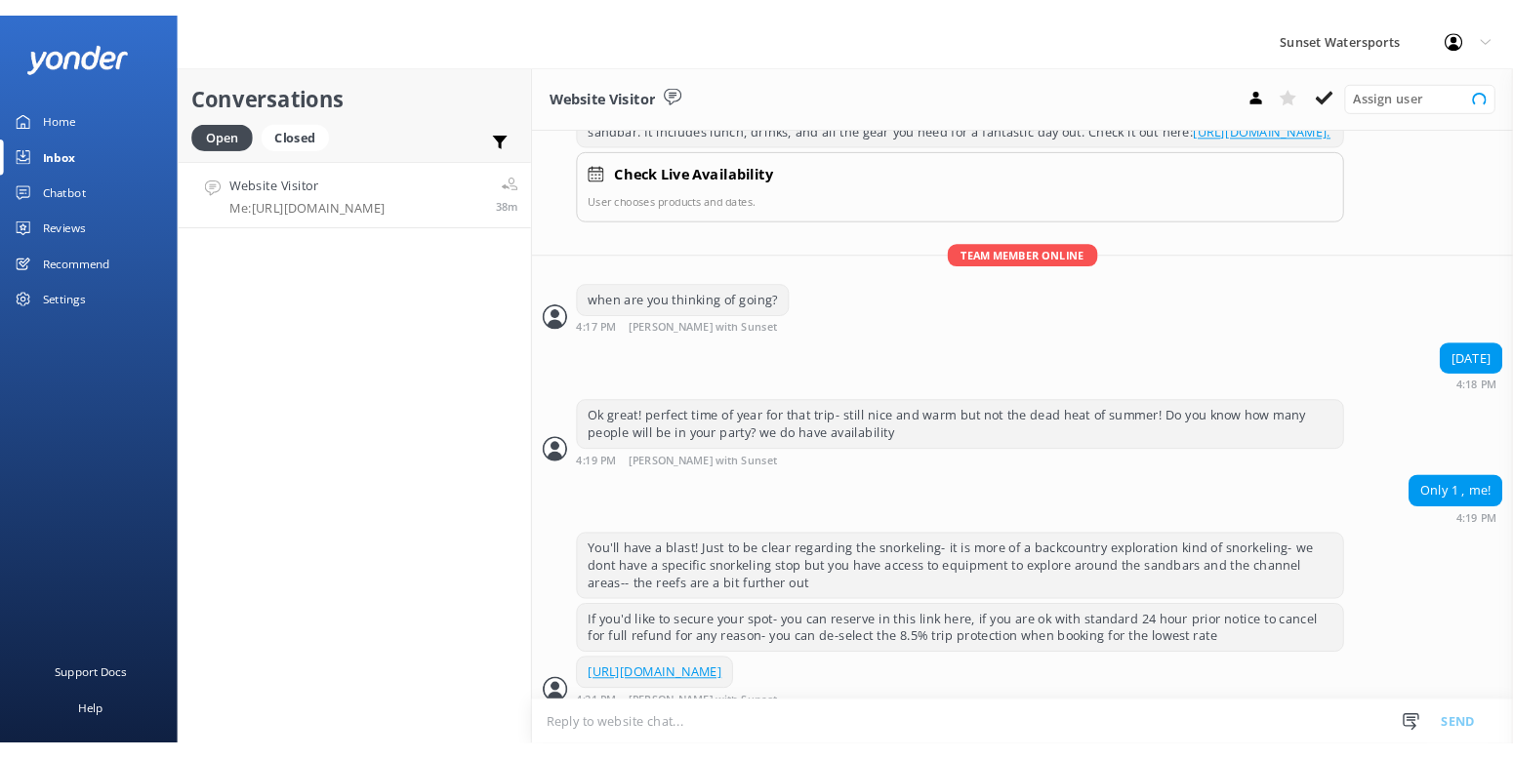
scroll to position [325, 0]
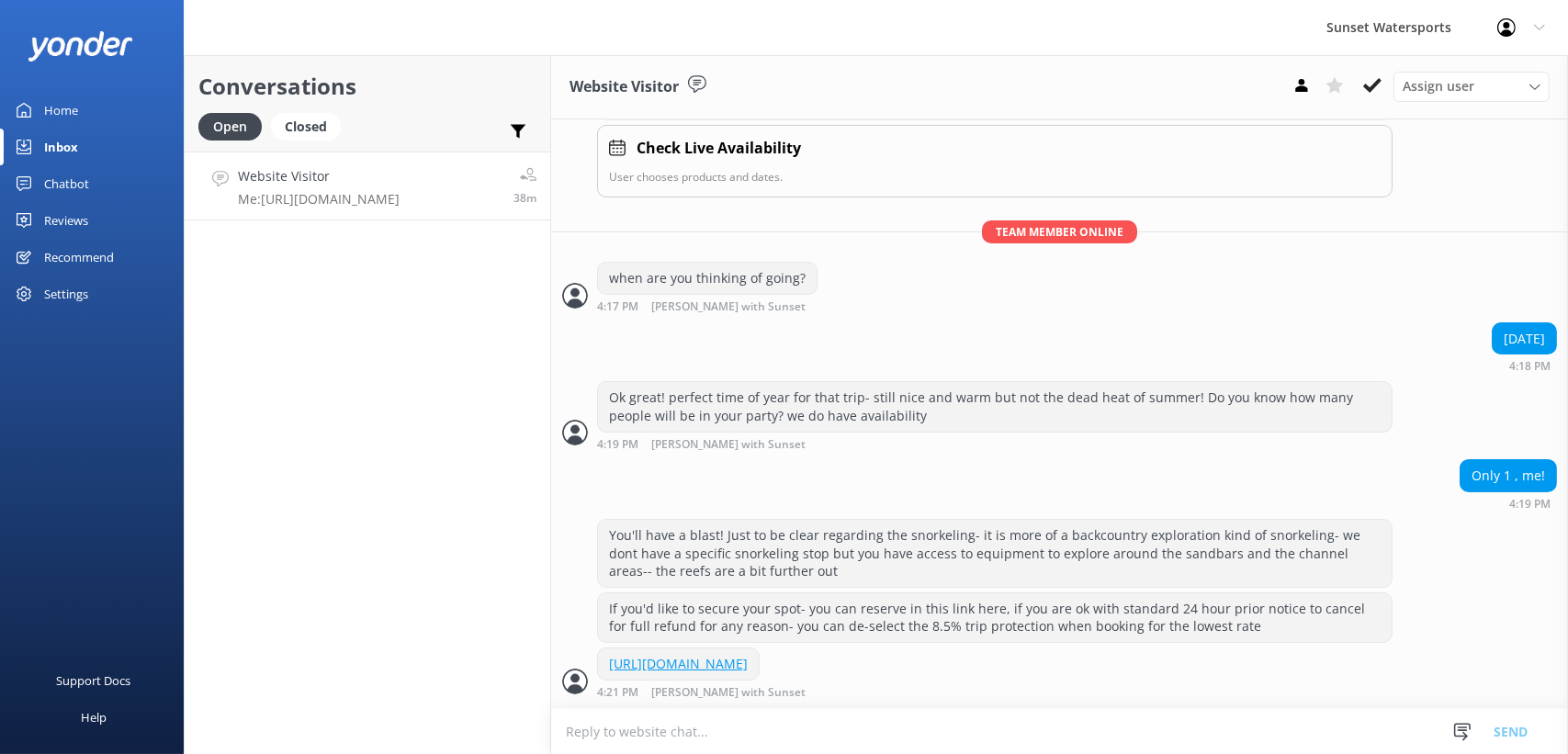
click at [1512, 33] on use at bounding box center [1507, 28] width 19 height 19
click at [1443, 128] on link "Logout" at bounding box center [1477, 123] width 184 height 46
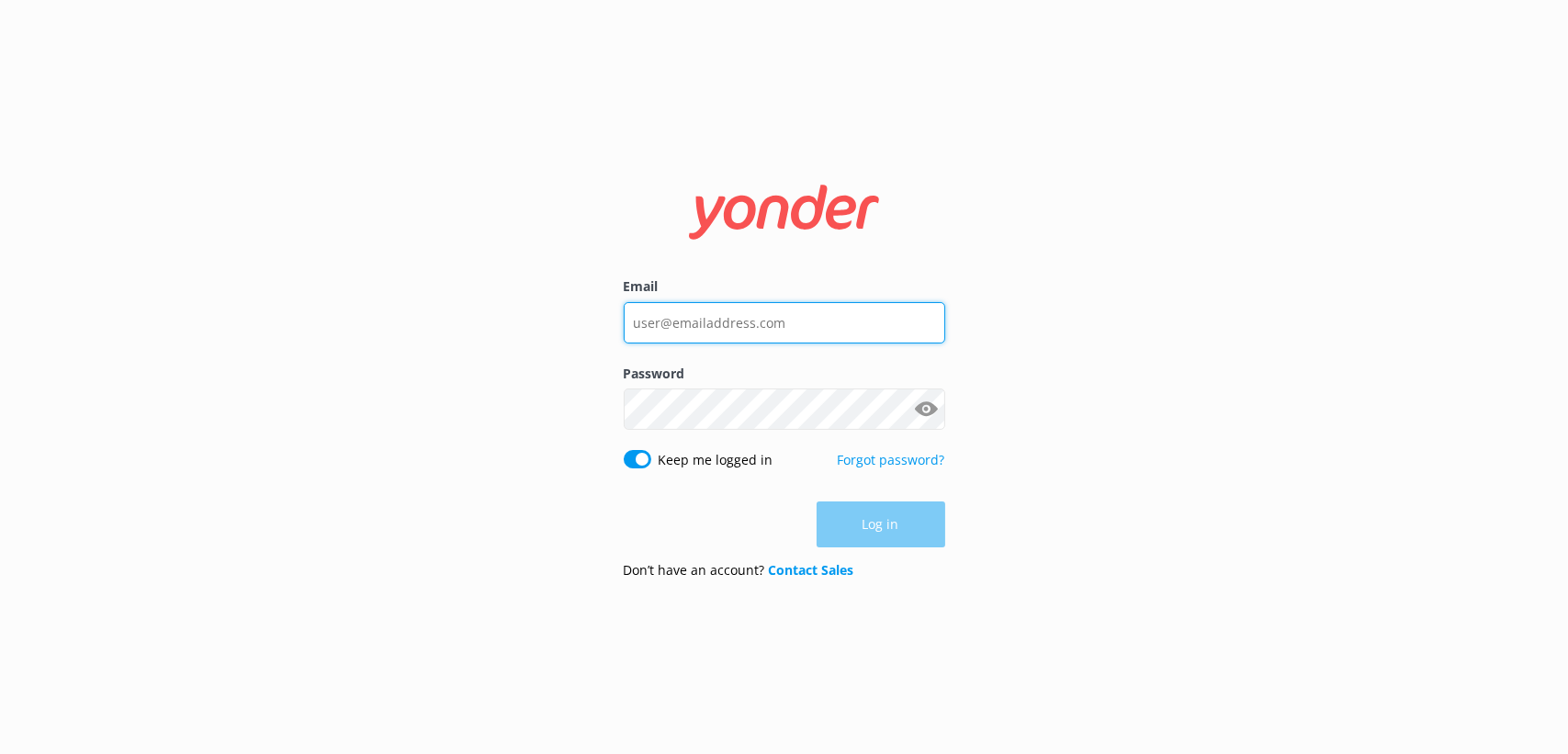
type input "[EMAIL_ADDRESS][DOMAIN_NAME]"
